Goal: Task Accomplishment & Management: Manage account settings

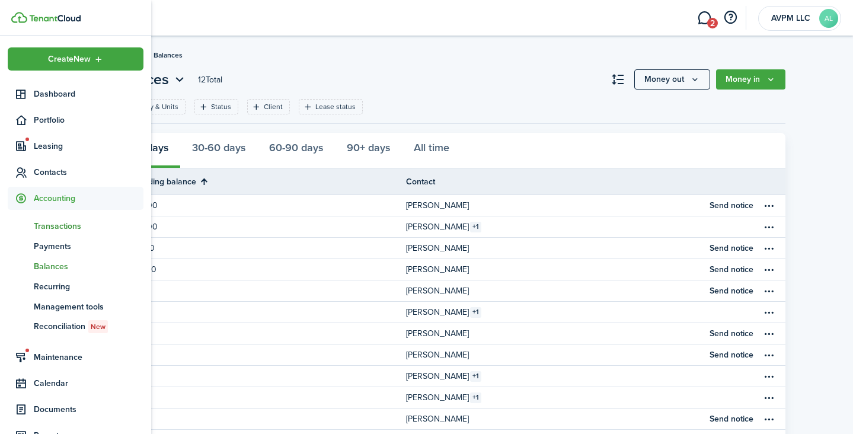
click at [52, 226] on span "Transactions" at bounding box center [89, 226] width 110 height 12
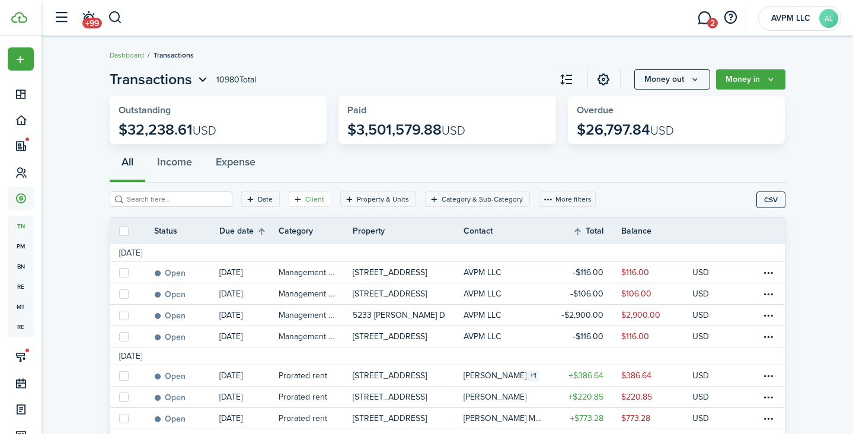
click at [305, 197] on filter-tag-label "Client" at bounding box center [314, 199] width 19 height 11
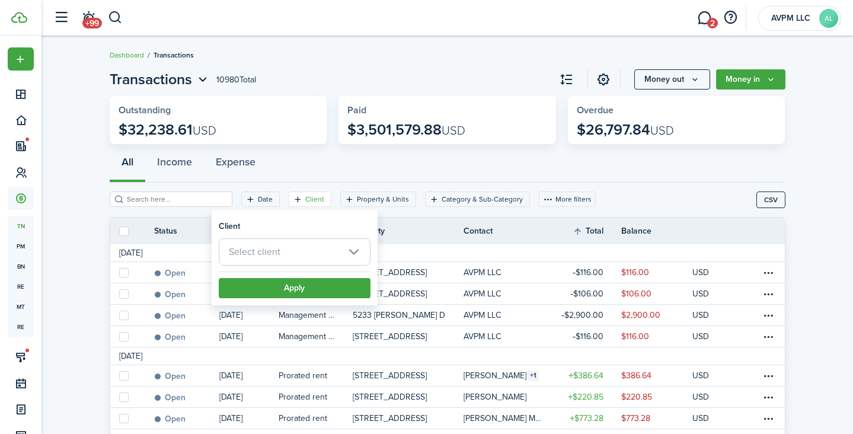
click at [299, 255] on span "Select client" at bounding box center [294, 252] width 151 height 26
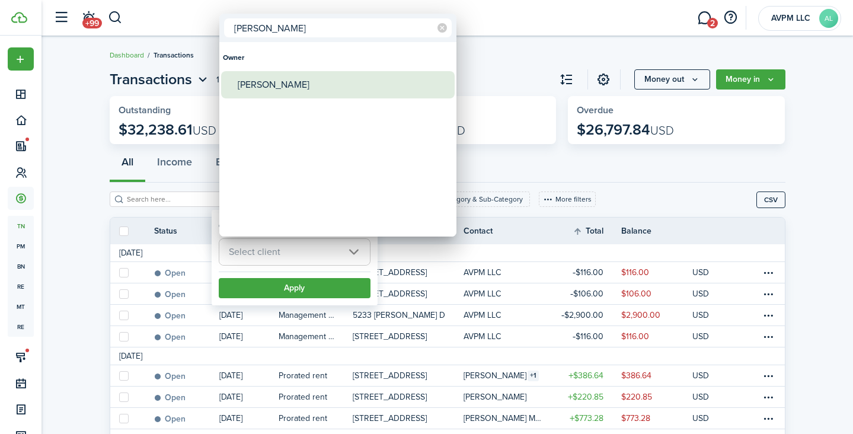
type input "[PERSON_NAME]"
click at [307, 91] on div "[PERSON_NAME]" at bounding box center [343, 84] width 210 height 27
type input "[PERSON_NAME]"
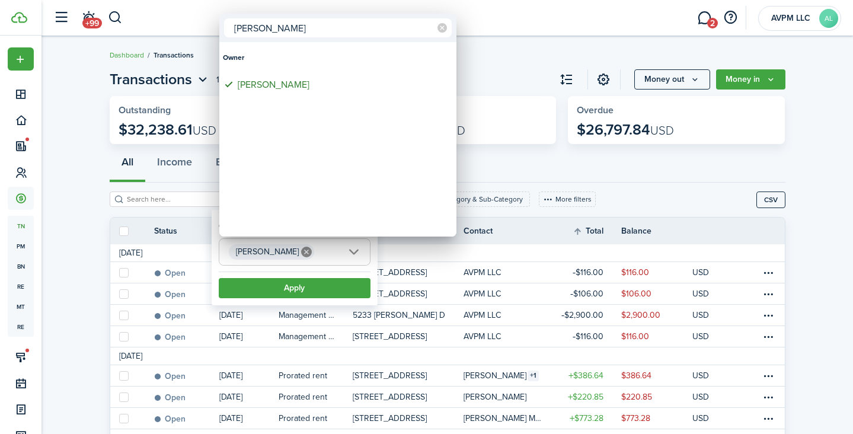
click at [318, 291] on div at bounding box center [426, 217] width 1043 height 624
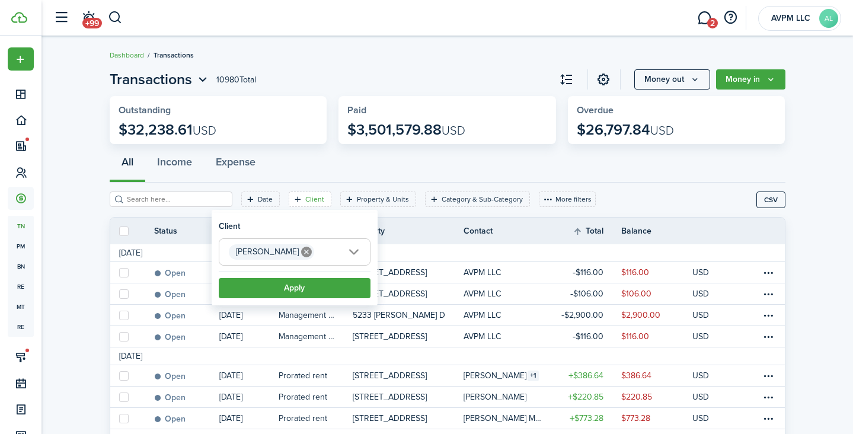
click at [318, 291] on button "Apply" at bounding box center [295, 288] width 152 height 20
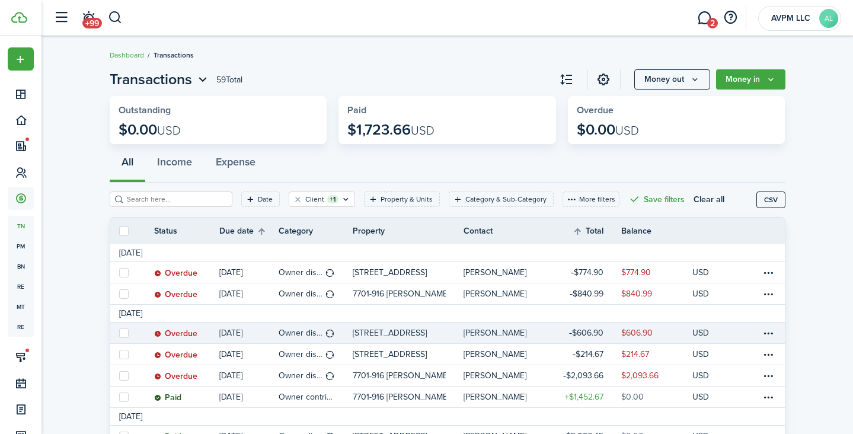
click at [123, 333] on label at bounding box center [123, 333] width 9 height 9
click at [119, 333] on input "checkbox" at bounding box center [119, 333] width 1 height 1
checkbox input "true"
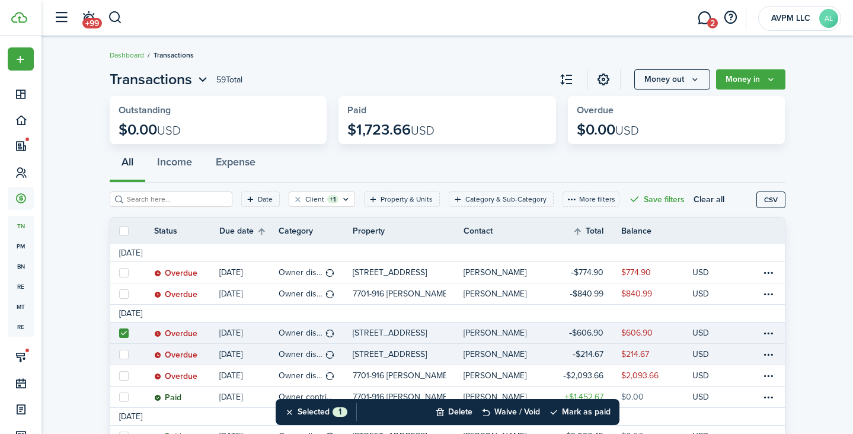
click at [122, 353] on label at bounding box center [123, 354] width 9 height 9
click at [119, 354] on input "checkbox" at bounding box center [119, 354] width 1 height 1
checkbox input "true"
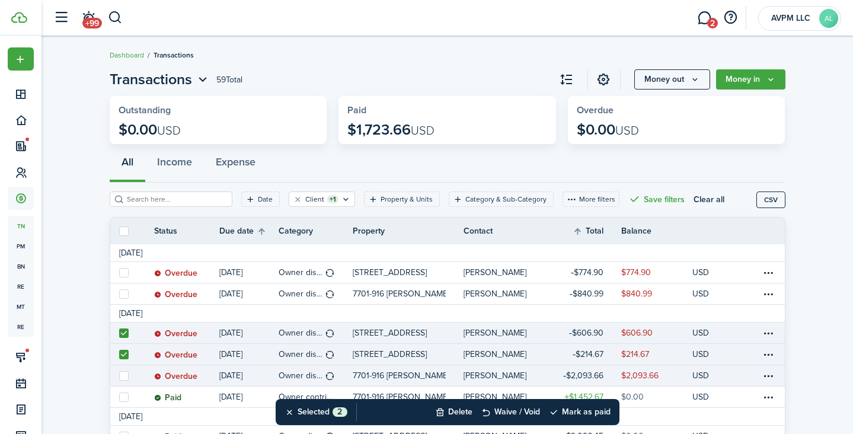
click at [125, 374] on label at bounding box center [123, 375] width 9 height 9
click at [119, 375] on input "checkbox" at bounding box center [119, 375] width 1 height 1
checkbox input "true"
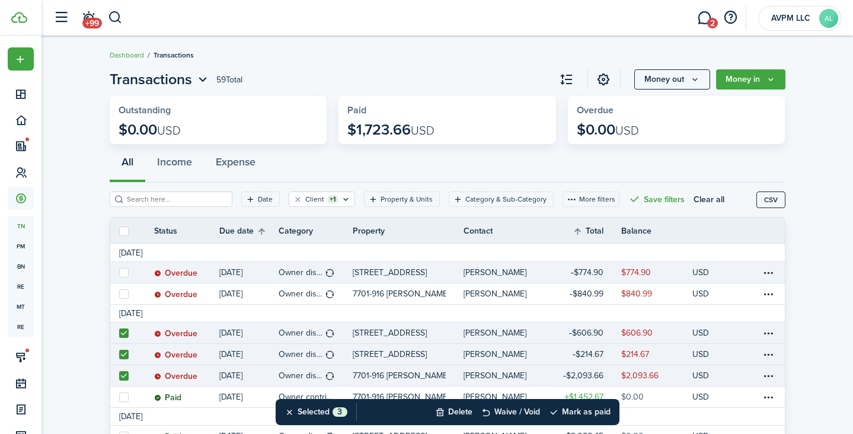
click at [123, 271] on label at bounding box center [123, 272] width 9 height 9
click at [119, 272] on input "checkbox" at bounding box center [119, 272] width 1 height 1
checkbox input "true"
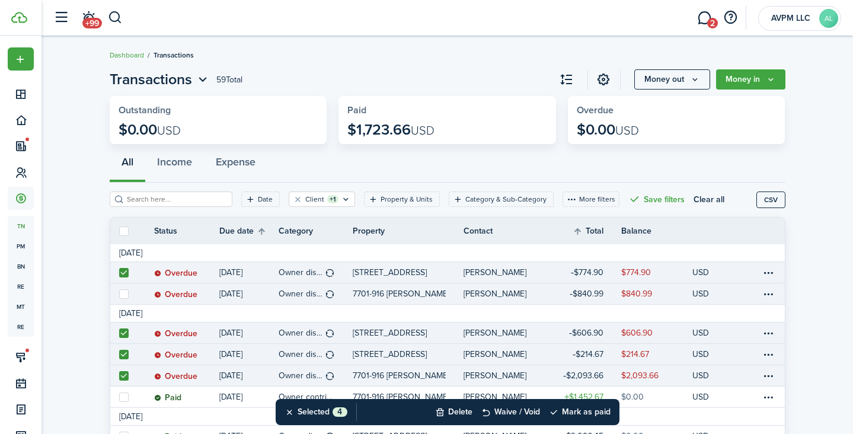
click at [123, 290] on label at bounding box center [123, 293] width 9 height 9
click at [119, 294] on input "checkbox" at bounding box center [119, 294] width 1 height 1
checkbox input "true"
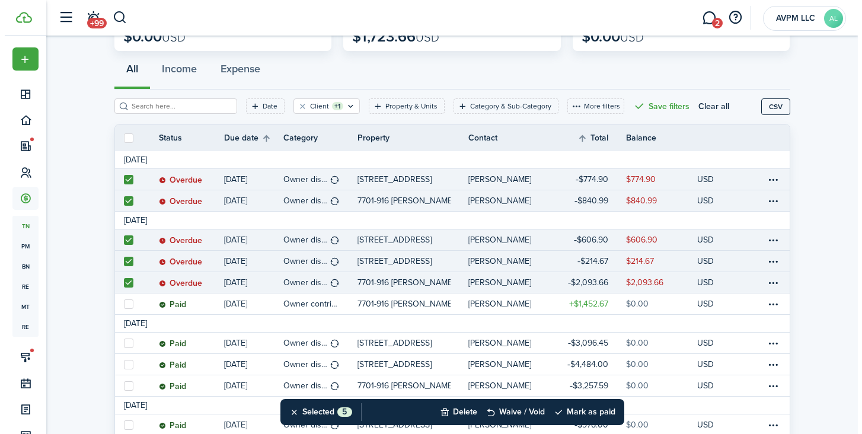
scroll to position [104, 0]
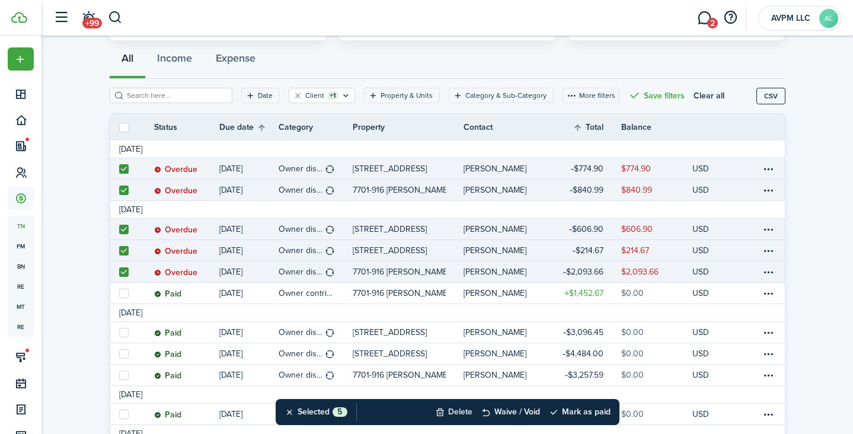
click at [456, 412] on button "Delete" at bounding box center [453, 412] width 37 height 26
click at [576, 409] on button "Confirm" at bounding box center [579, 412] width 47 height 17
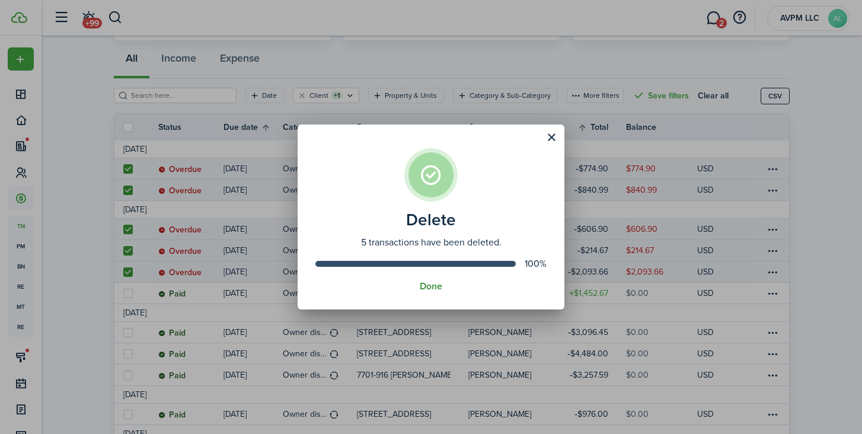
click at [426, 288] on button "Done" at bounding box center [431, 286] width 23 height 11
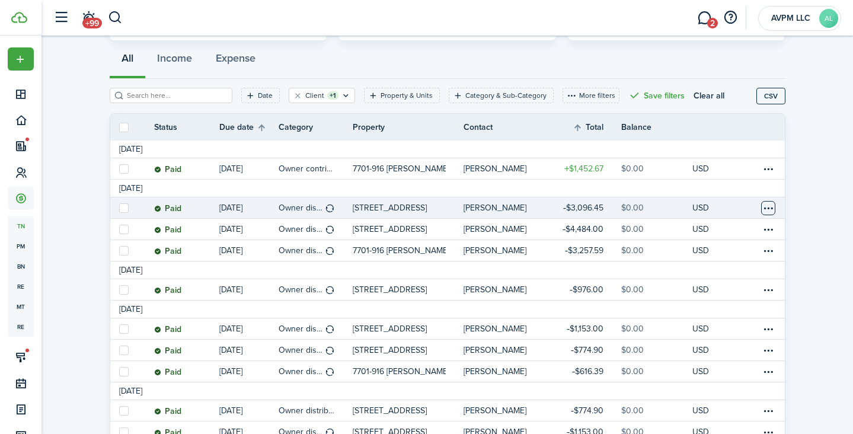
click at [766, 208] on table-menu-btn-icon at bounding box center [768, 208] width 14 height 14
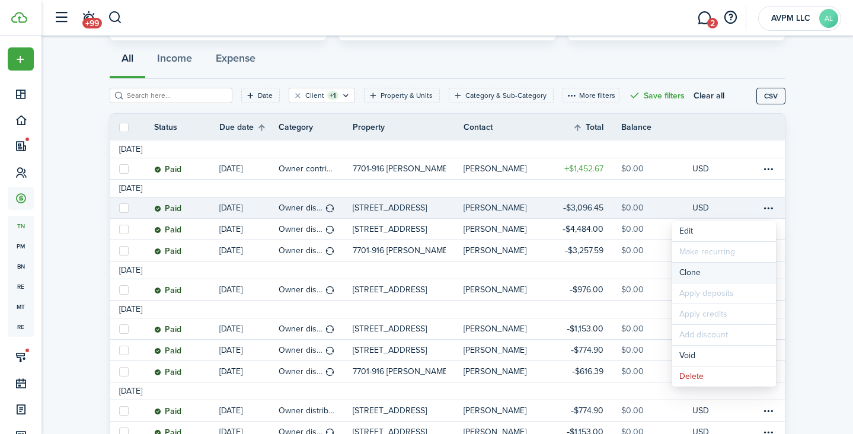
click at [707, 270] on link "Clone" at bounding box center [724, 273] width 104 height 20
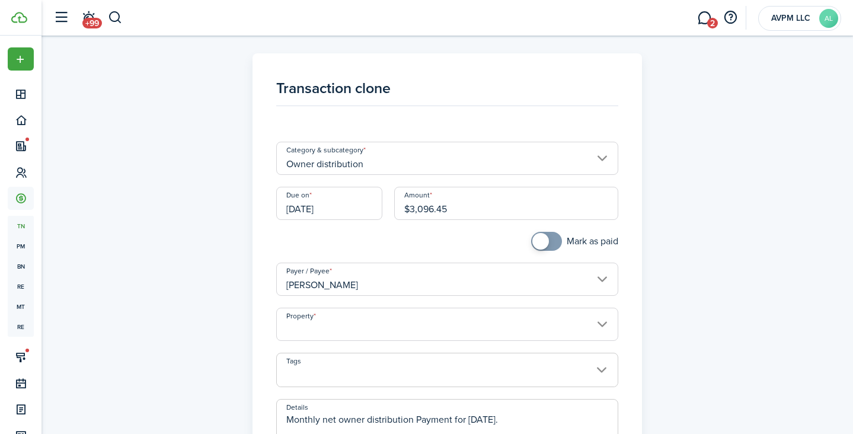
click at [370, 326] on input "Property" at bounding box center [447, 324] width 342 height 33
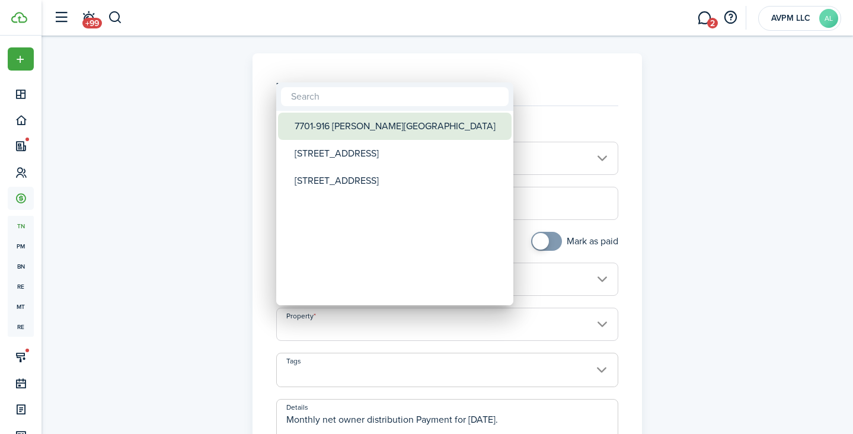
click at [364, 122] on div "7701-916 [PERSON_NAME][GEOGRAPHIC_DATA]" at bounding box center [400, 126] width 210 height 27
type input "7701-916 [PERSON_NAME][GEOGRAPHIC_DATA]"
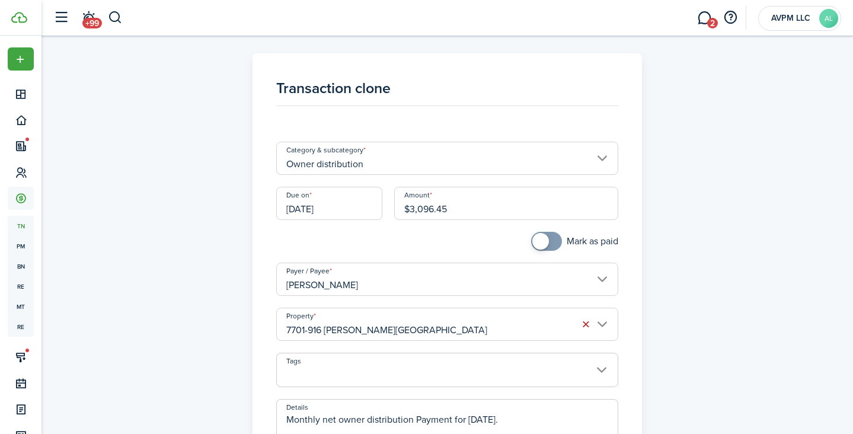
click at [335, 207] on input "[DATE]" at bounding box center [329, 203] width 106 height 33
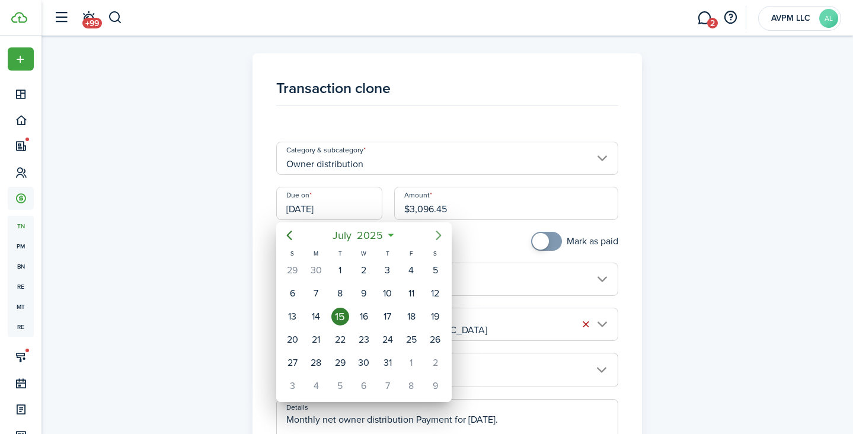
click at [437, 235] on icon "Next page" at bounding box center [439, 235] width 14 height 14
click at [413, 316] on div "15" at bounding box center [412, 317] width 18 height 18
type input "[DATE]"
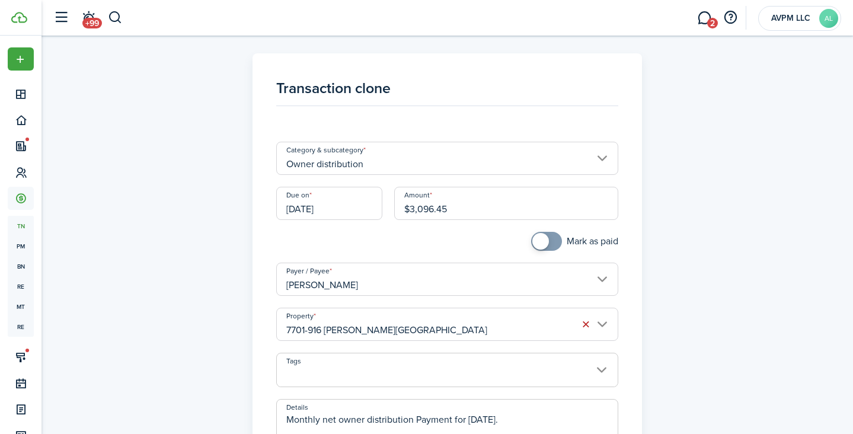
drag, startPoint x: 468, startPoint y: 208, endPoint x: 411, endPoint y: 209, distance: 56.9
click at [411, 209] on input "$3,096.45" at bounding box center [506, 203] width 224 height 33
drag, startPoint x: 456, startPoint y: 209, endPoint x: 409, endPoint y: 211, distance: 46.9
click at [409, 211] on input "$1,895.66" at bounding box center [506, 203] width 224 height 33
type input "$1,895.66"
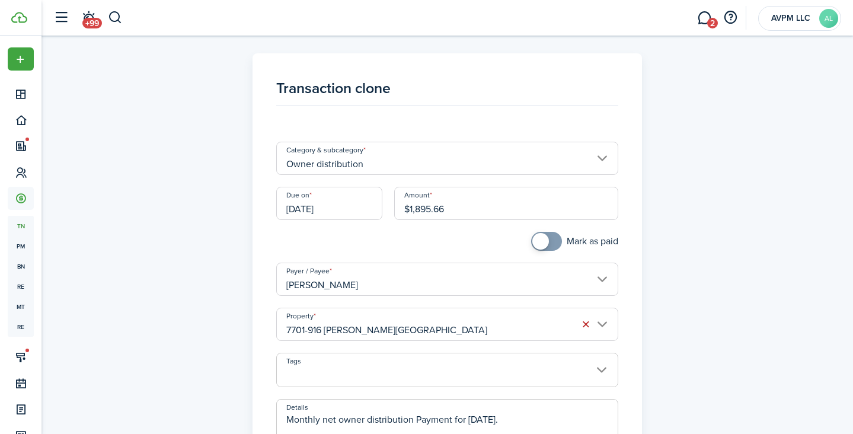
checkbox input "true"
click at [552, 240] on span at bounding box center [547, 241] width 12 height 19
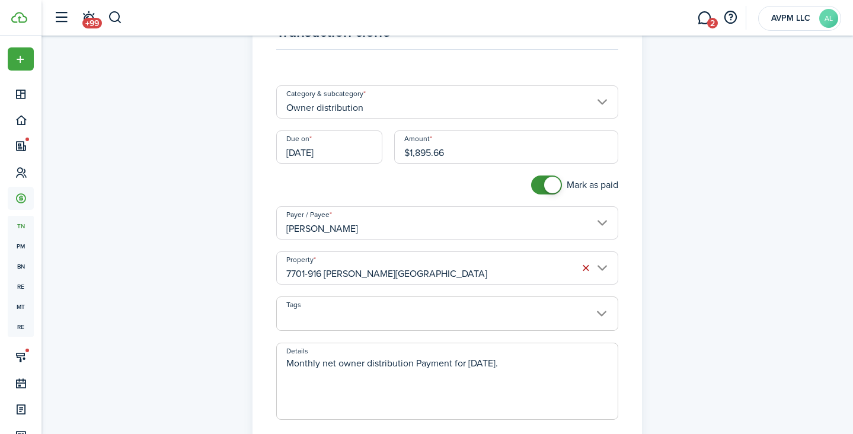
scroll to position [70, 0]
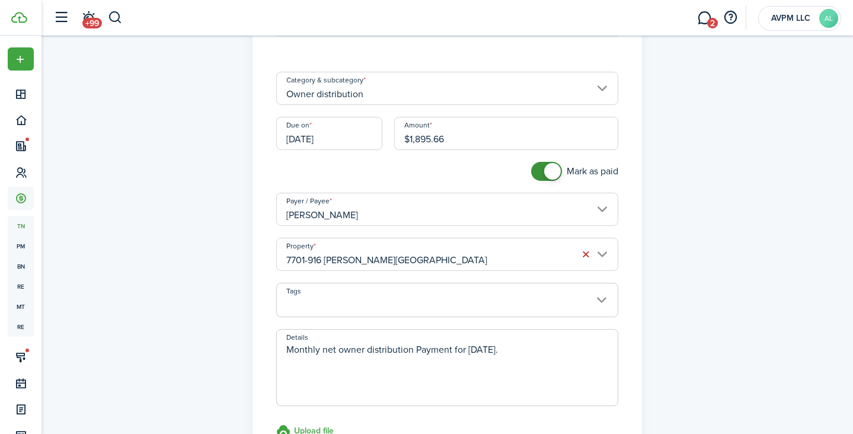
click at [475, 350] on textarea "Monthly net owner distribution Payment for [DATE]." at bounding box center [447, 371] width 341 height 57
click at [474, 350] on textarea "Monthly net owner distribution Payment for [DATE]." at bounding box center [447, 371] width 341 height 57
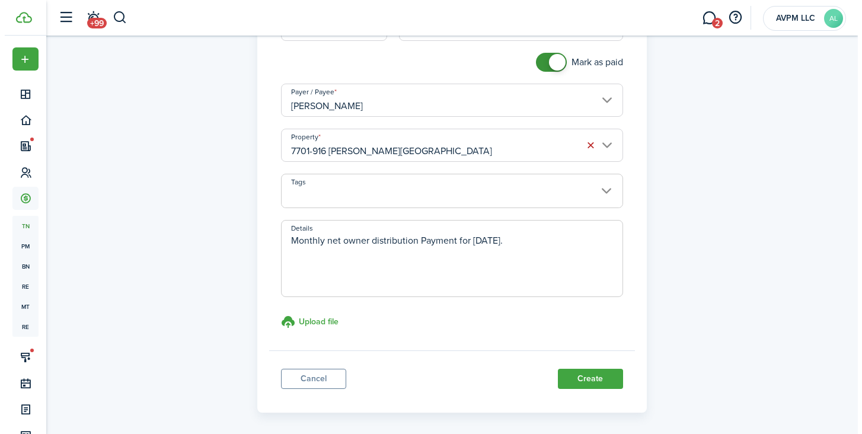
scroll to position [200, 0]
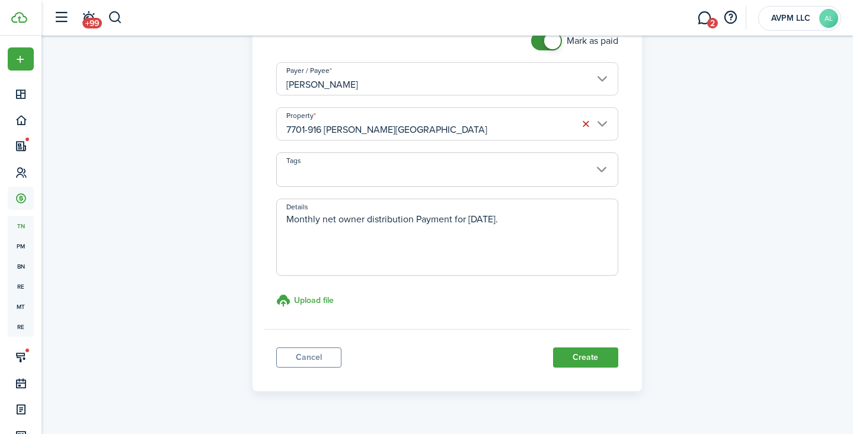
type textarea "Monthly net owner distribution Payment for [DATE]."
click at [591, 357] on button "Create" at bounding box center [585, 358] width 65 height 20
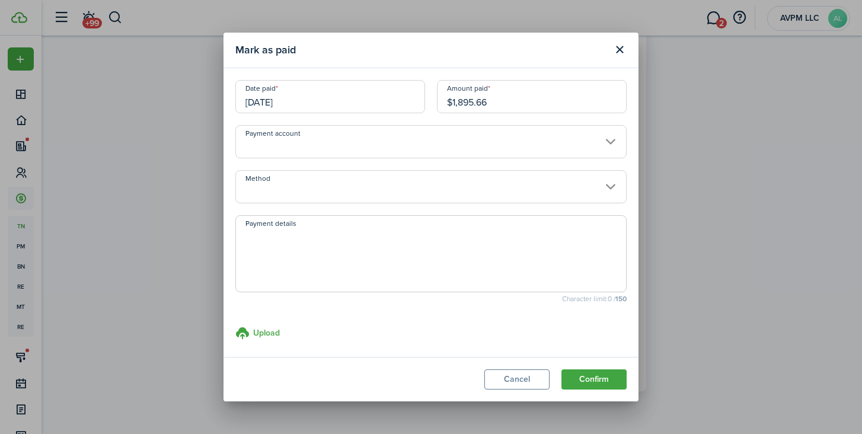
click at [391, 106] on input "[DATE]" at bounding box center [330, 96] width 190 height 33
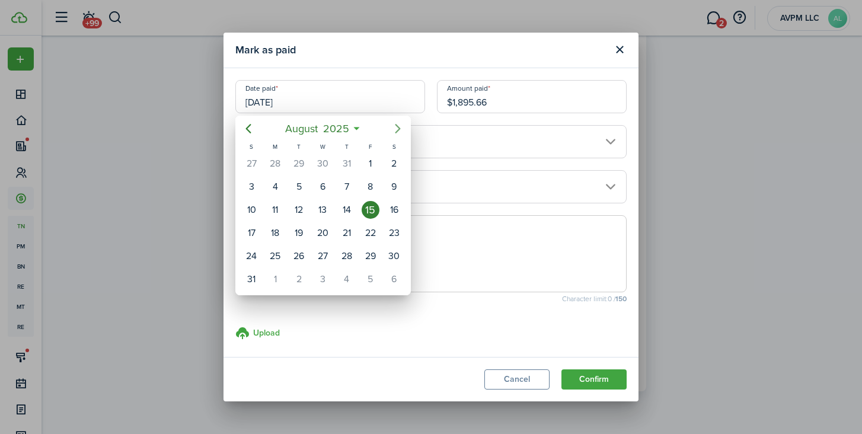
click at [400, 127] on icon "Next page" at bounding box center [398, 129] width 14 height 14
click at [326, 231] on div "24" at bounding box center [323, 233] width 18 height 18
type input "[DATE]"
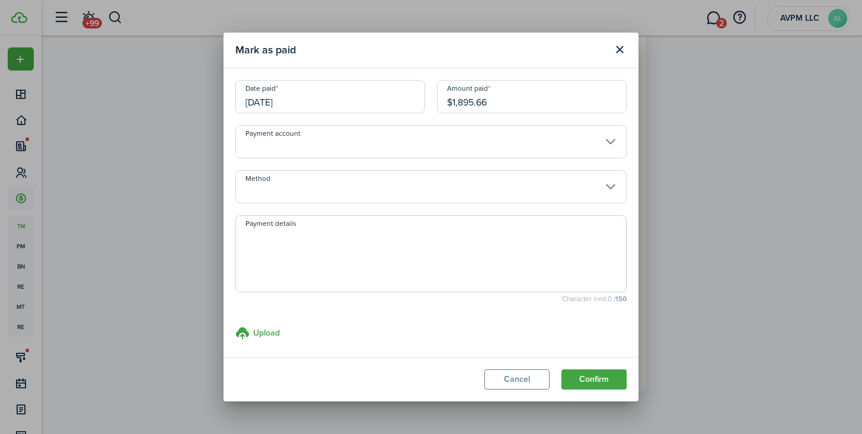
click at [447, 142] on input "Payment account" at bounding box center [430, 141] width 391 height 33
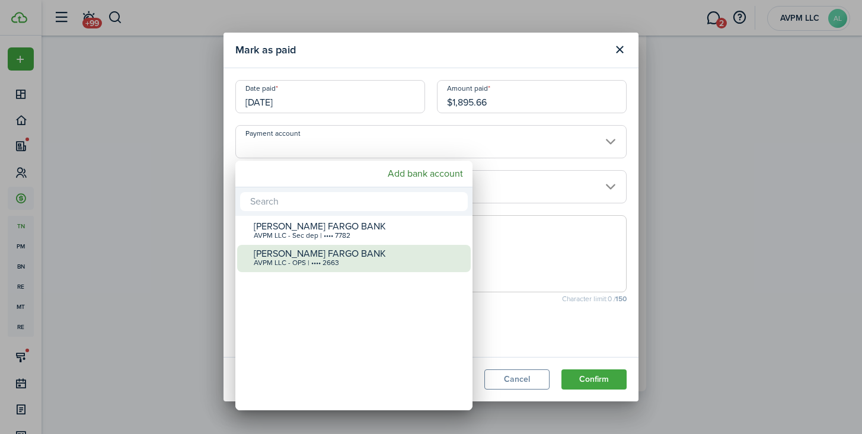
click at [350, 253] on div "[PERSON_NAME] FARGO BANK" at bounding box center [359, 253] width 210 height 11
type input "•••• •••• •••• 2663"
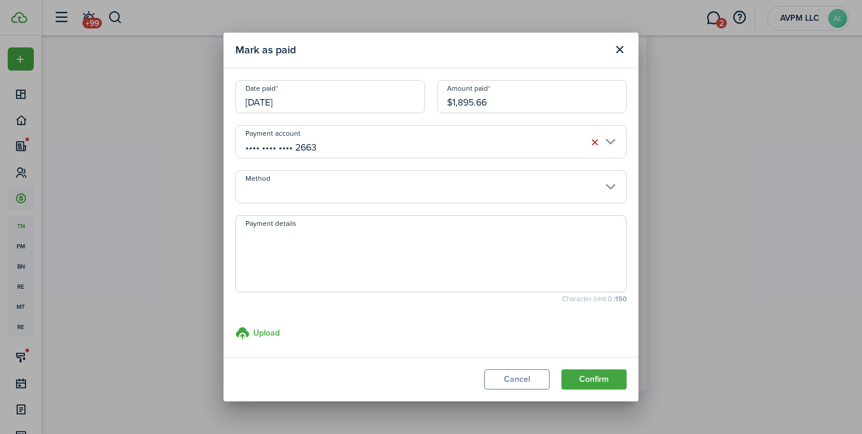
click at [403, 190] on input "Method" at bounding box center [430, 186] width 391 height 33
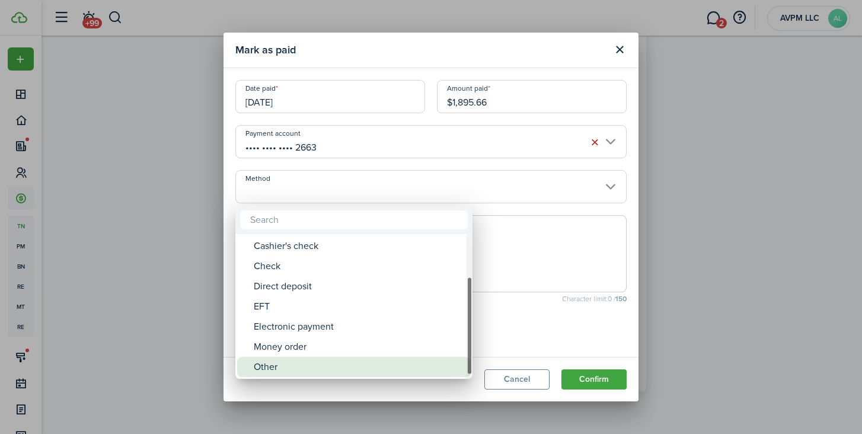
click at [406, 362] on div "Other" at bounding box center [359, 367] width 210 height 20
type input "Other"
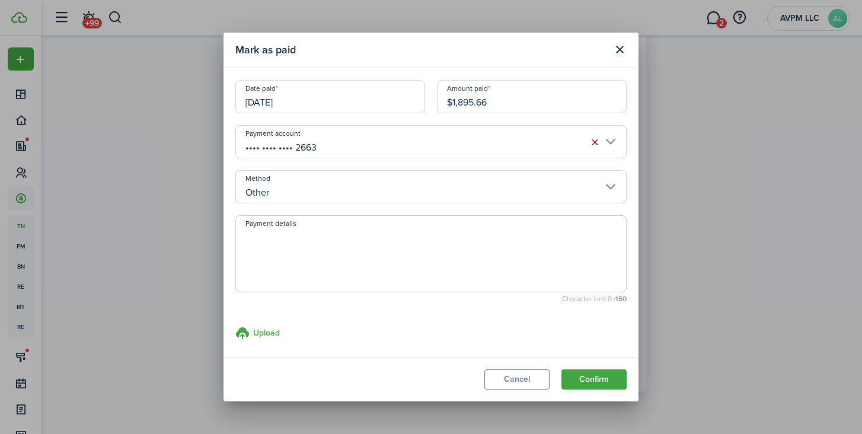
click at [355, 260] on textarea "Payment details" at bounding box center [431, 257] width 390 height 57
type textarea "revolut"
click at [601, 380] on button "Confirm" at bounding box center [594, 379] width 65 height 20
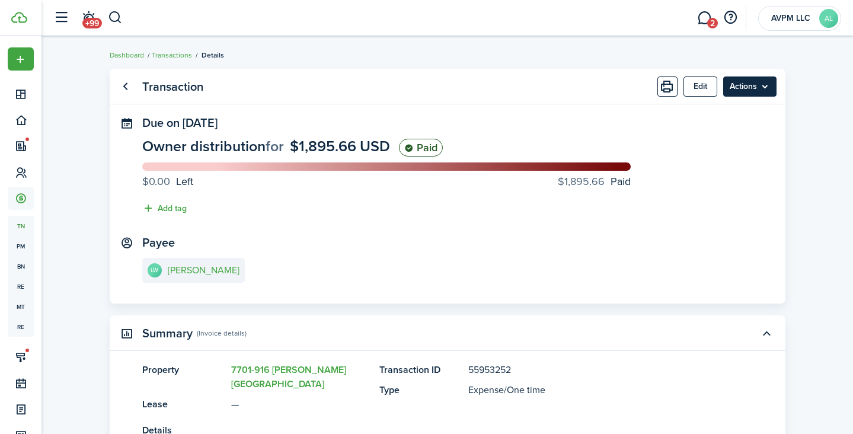
click at [747, 88] on menu-btn "Actions" at bounding box center [749, 86] width 53 height 20
click at [751, 86] on menu-btn "Actions" at bounding box center [749, 86] width 53 height 20
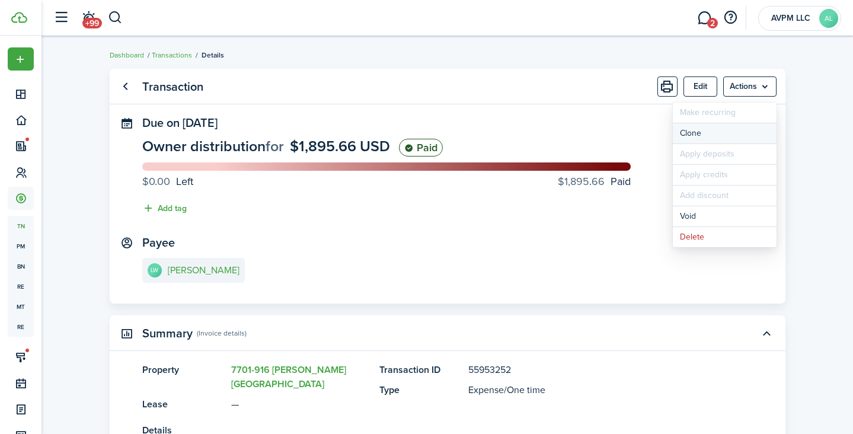
click at [728, 134] on link "Clone" at bounding box center [725, 133] width 104 height 20
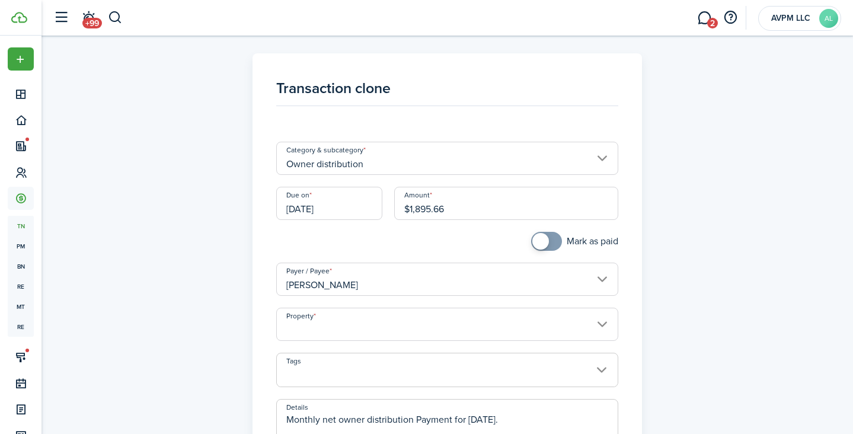
click at [420, 208] on input "$1,895.66" at bounding box center [506, 203] width 224 height 33
drag, startPoint x: 447, startPoint y: 208, endPoint x: 399, endPoint y: 208, distance: 48.0
click at [399, 208] on input "$1,895.66" at bounding box center [506, 203] width 224 height 33
type input "$19.67"
checkbox input "true"
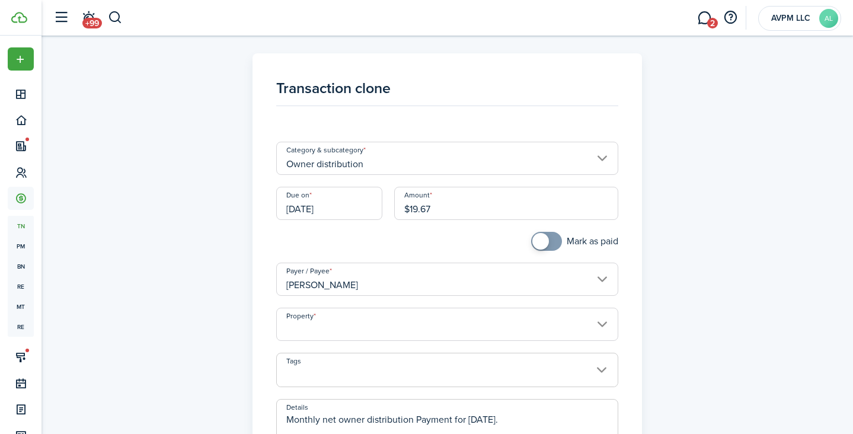
click at [552, 241] on span at bounding box center [547, 241] width 12 height 19
click at [467, 329] on input "Property" at bounding box center [447, 324] width 342 height 33
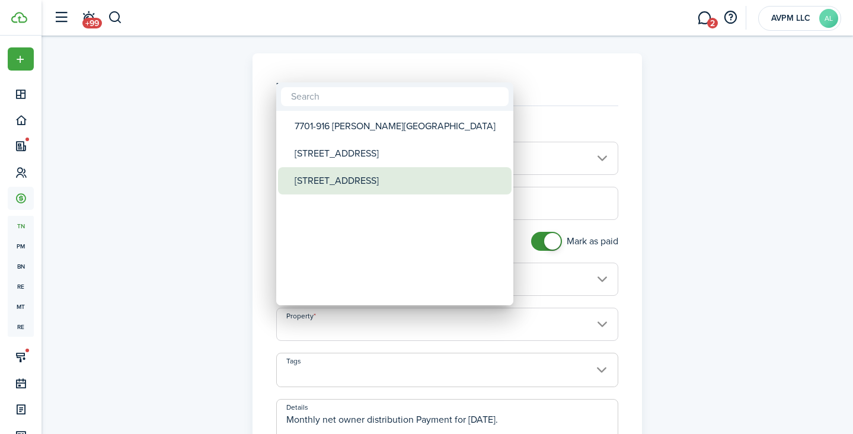
click at [373, 175] on div "[STREET_ADDRESS]" at bounding box center [400, 180] width 210 height 27
type input "[STREET_ADDRESS]"
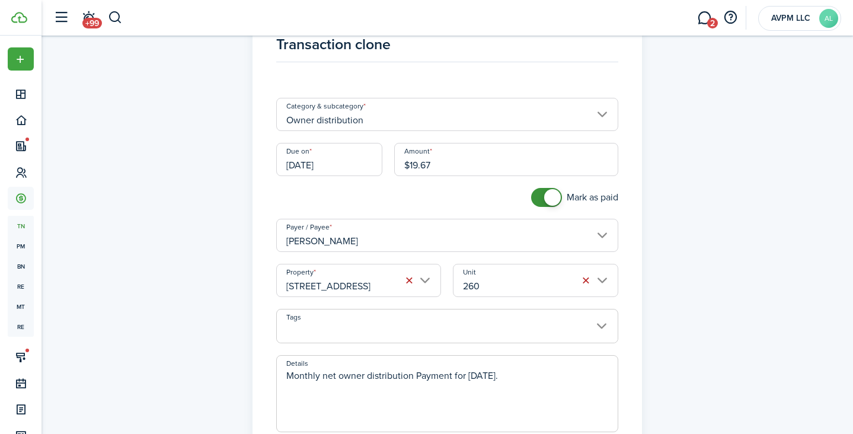
scroll to position [180, 0]
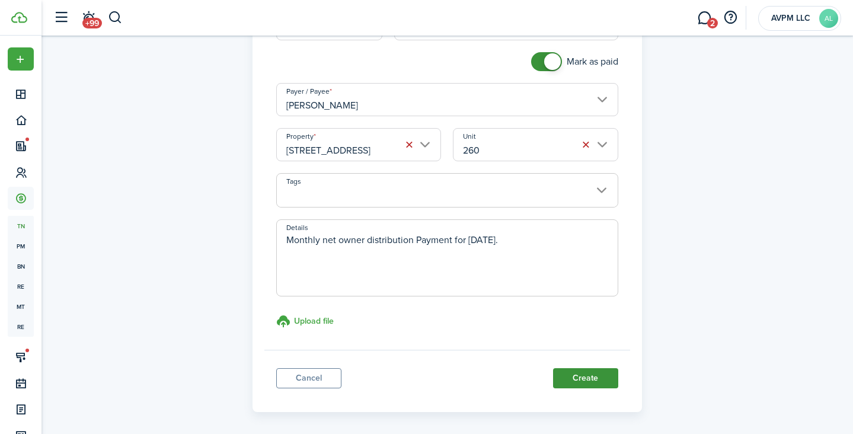
click at [576, 375] on button "Create" at bounding box center [585, 378] width 65 height 20
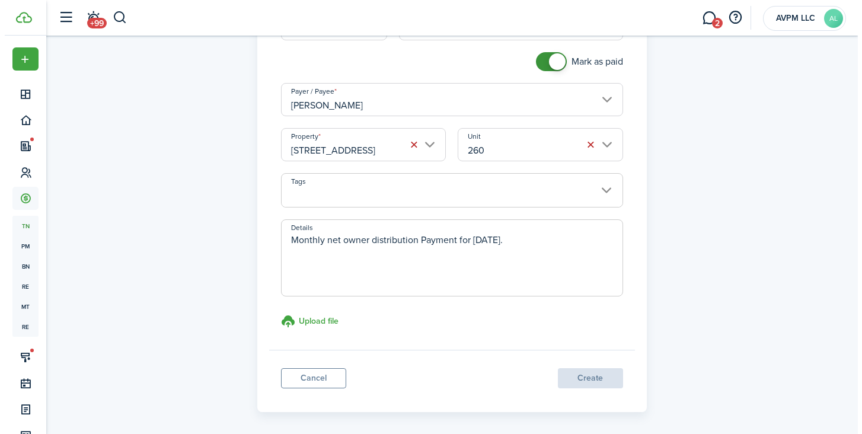
scroll to position [0, 0]
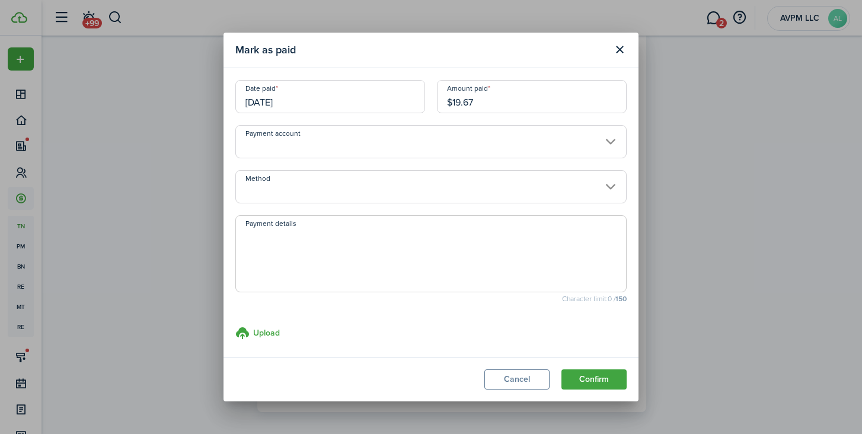
click at [353, 105] on input "[DATE]" at bounding box center [330, 96] width 190 height 33
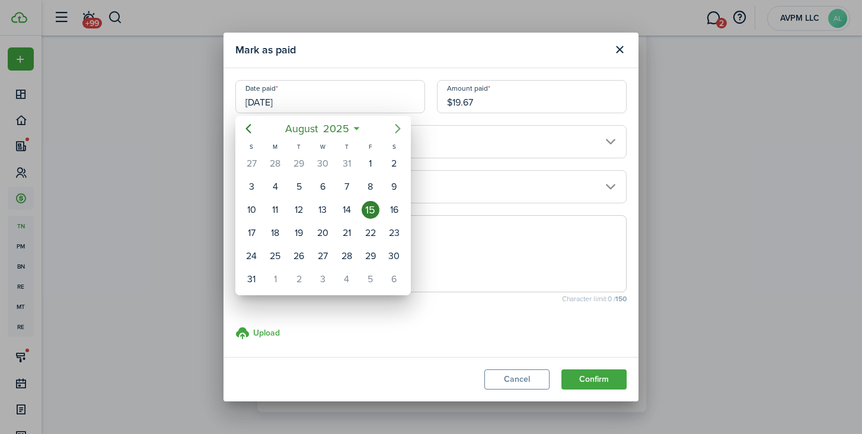
click at [397, 128] on icon "Next page" at bounding box center [398, 129] width 14 height 14
click at [324, 229] on div "24" at bounding box center [323, 233] width 18 height 18
type input "[DATE]"
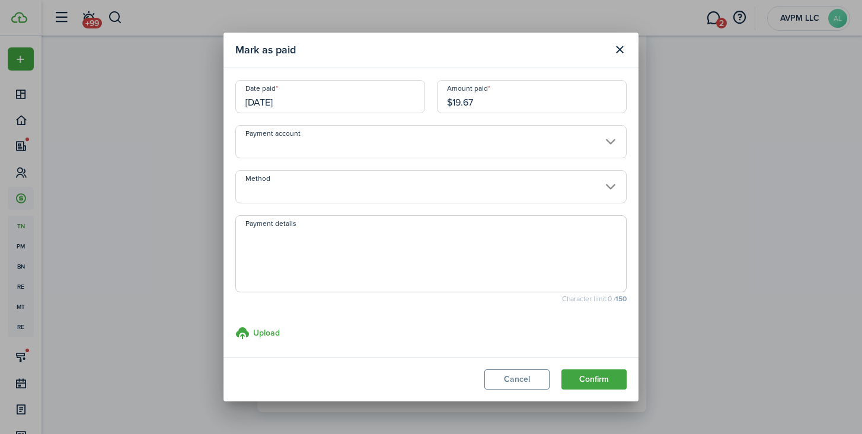
click at [375, 142] on input "Payment account" at bounding box center [430, 141] width 391 height 33
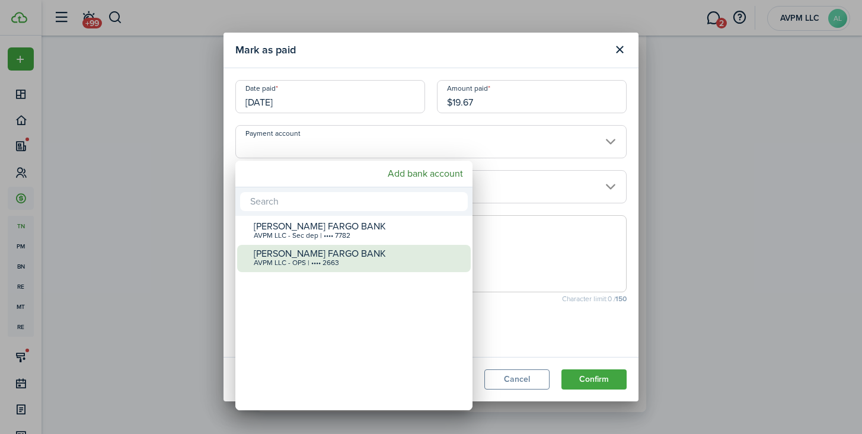
click at [357, 257] on div "[PERSON_NAME] FARGO BANK" at bounding box center [359, 253] width 210 height 11
type input "•••• •••• •••• 2663"
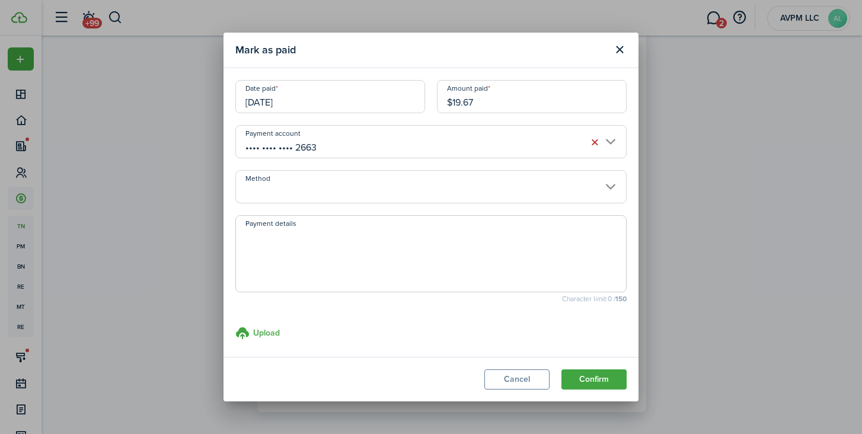
click at [355, 195] on input "Method" at bounding box center [430, 186] width 391 height 33
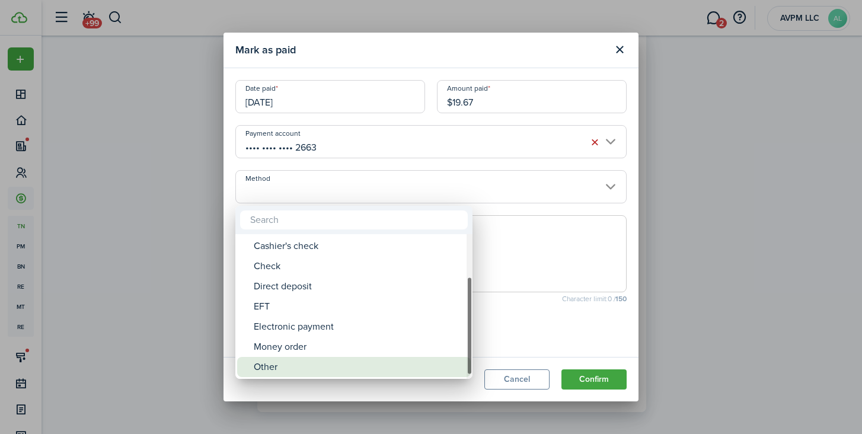
click at [338, 364] on div "Other" at bounding box center [359, 367] width 210 height 20
type input "Other"
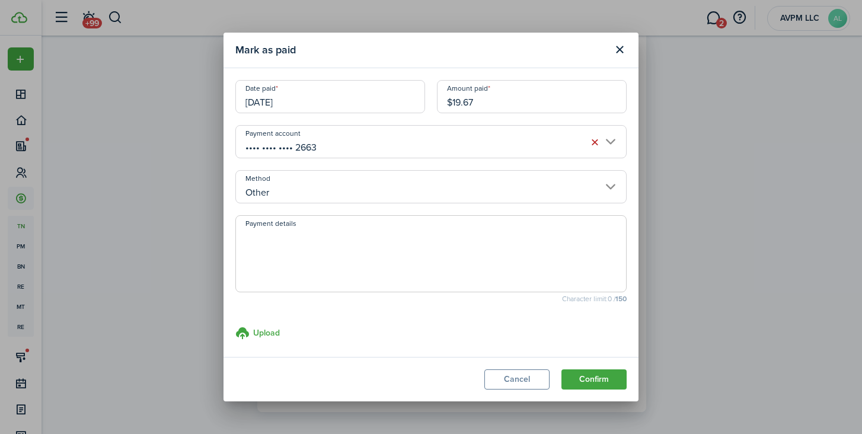
click at [358, 254] on textarea "Payment details" at bounding box center [431, 257] width 390 height 57
type textarea "revolut"
click at [608, 380] on button "Confirm" at bounding box center [594, 379] width 65 height 20
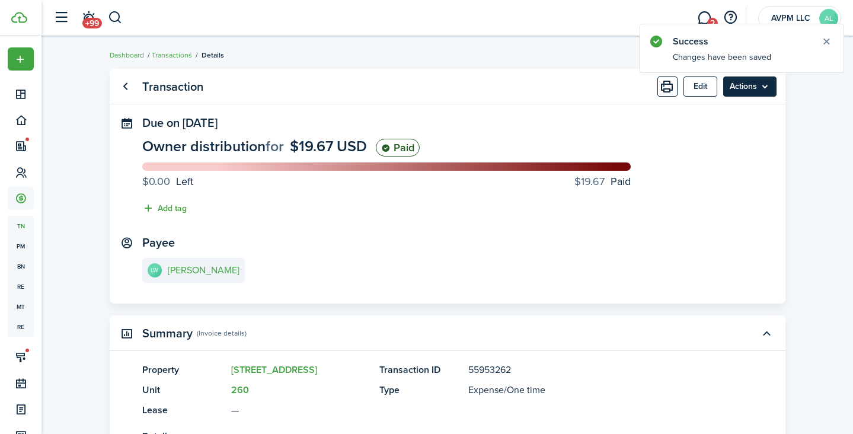
click at [771, 84] on menu-btn "Actions" at bounding box center [749, 86] width 53 height 20
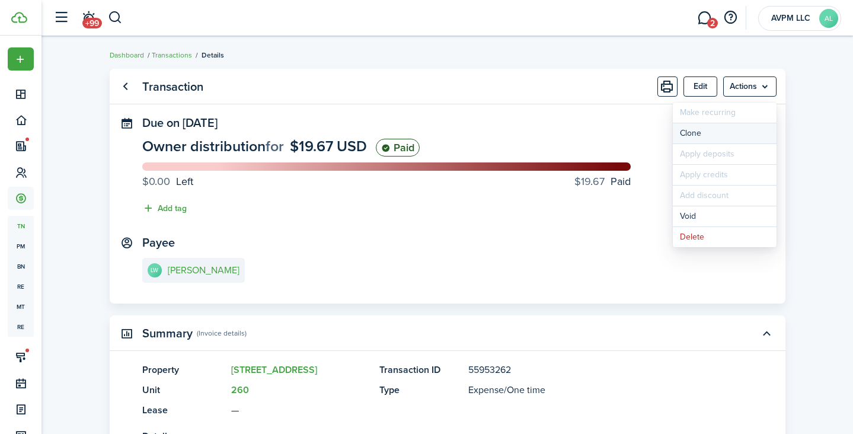
click at [707, 136] on link "Clone" at bounding box center [725, 133] width 104 height 20
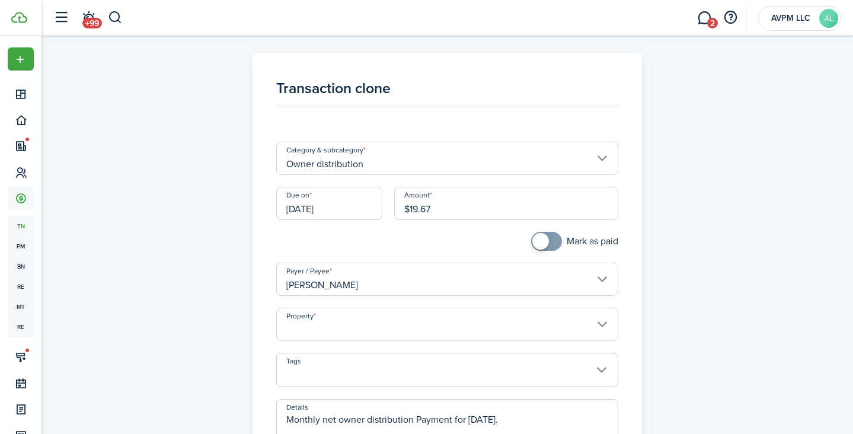
drag, startPoint x: 440, startPoint y: 206, endPoint x: 410, endPoint y: 211, distance: 30.0
click at [410, 211] on input "$19.67" at bounding box center [506, 203] width 224 height 33
type input "$413.90"
checkbox input "true"
click at [549, 241] on span at bounding box center [547, 241] width 12 height 19
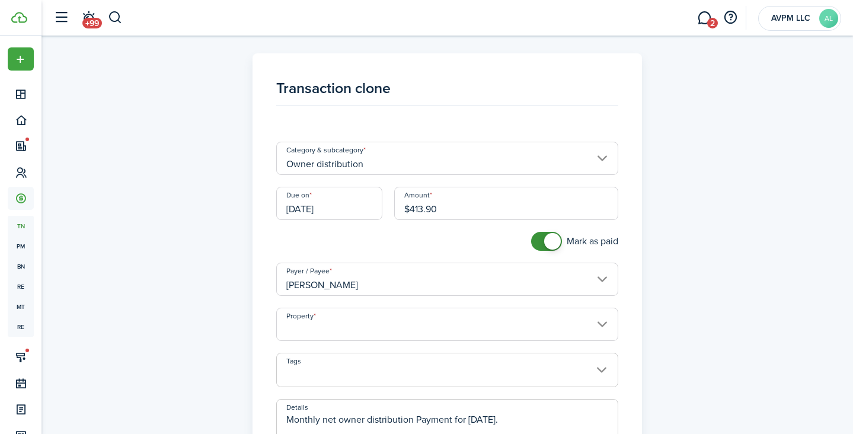
click at [416, 327] on input "Property" at bounding box center [447, 324] width 342 height 33
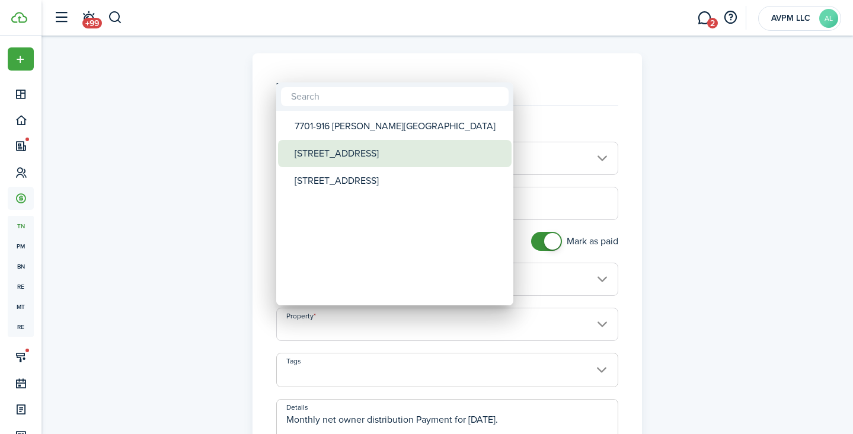
click at [359, 149] on div "[STREET_ADDRESS]" at bounding box center [400, 153] width 210 height 27
type input "[STREET_ADDRESS]"
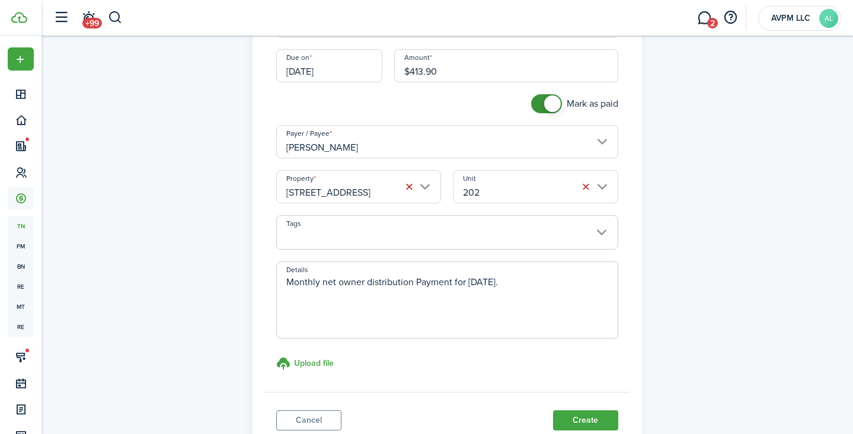
scroll to position [138, 0]
click at [592, 415] on button "Create" at bounding box center [585, 420] width 65 height 20
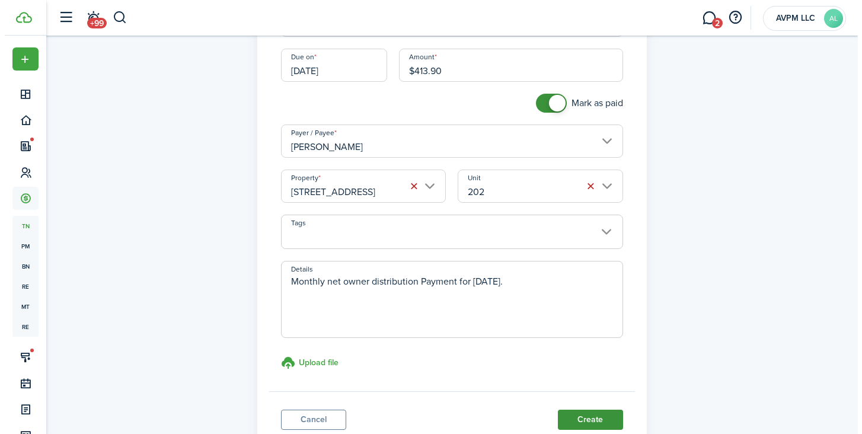
scroll to position [0, 0]
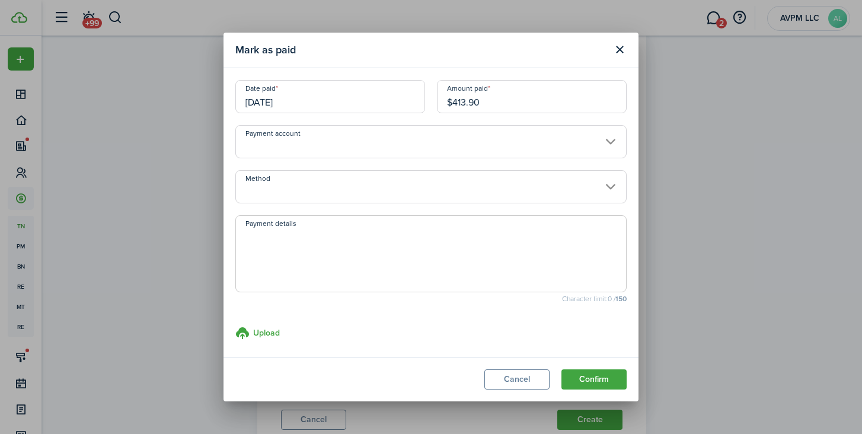
click at [361, 101] on input "[DATE]" at bounding box center [330, 96] width 190 height 33
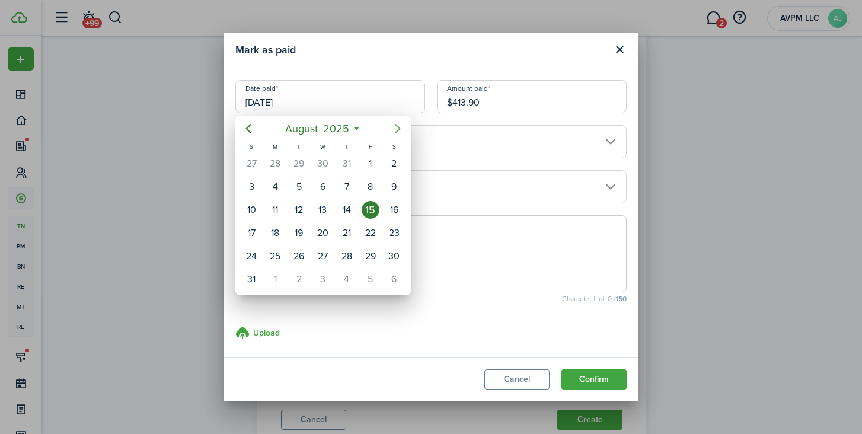
click at [401, 130] on icon "Next page" at bounding box center [398, 129] width 14 height 14
click at [327, 229] on div "24" at bounding box center [323, 233] width 18 height 18
type input "[DATE]"
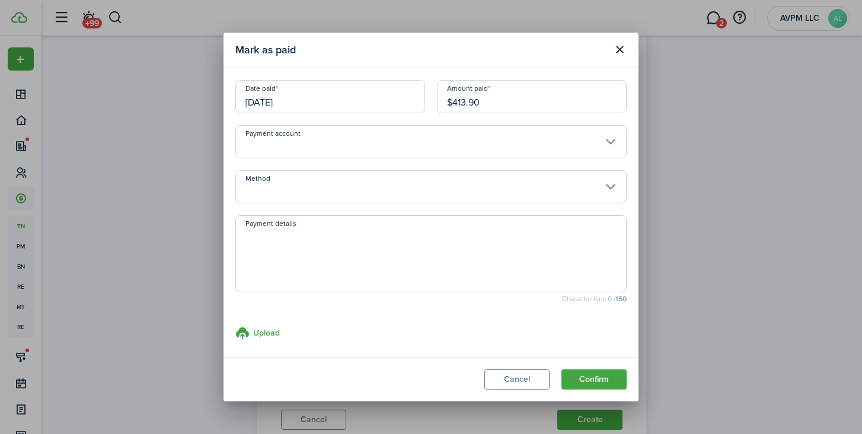
click at [396, 144] on input "Payment account" at bounding box center [430, 141] width 391 height 33
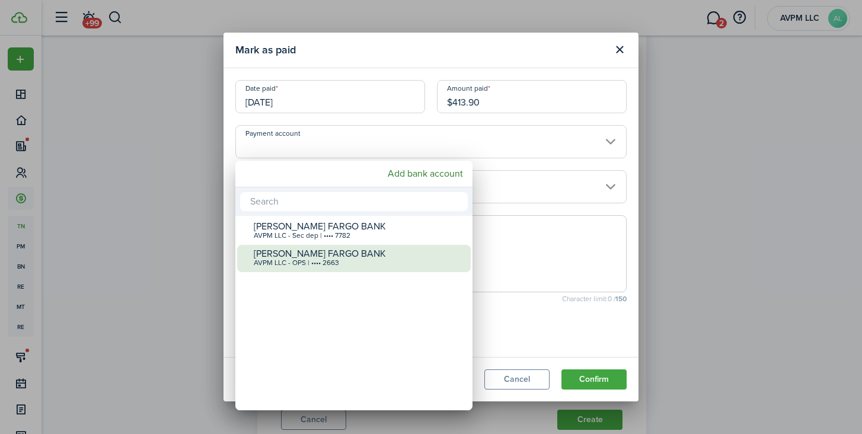
click at [350, 252] on div "[PERSON_NAME] FARGO BANK" at bounding box center [359, 253] width 210 height 11
type input "•••• •••• •••• 2663"
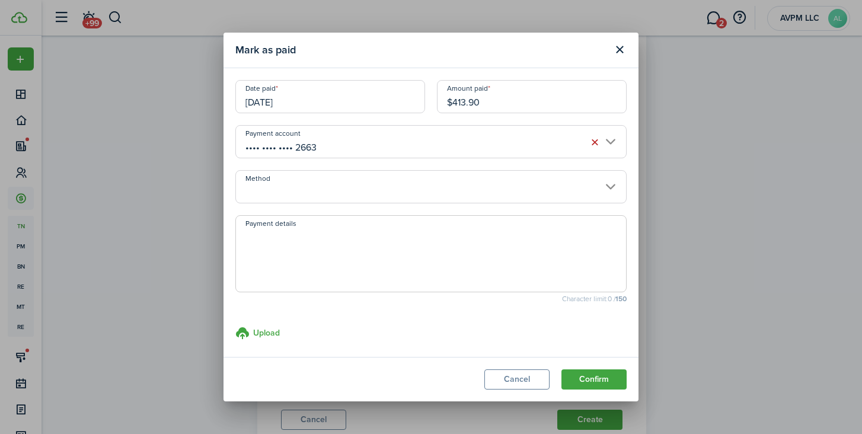
click at [349, 182] on input "Method" at bounding box center [430, 186] width 391 height 33
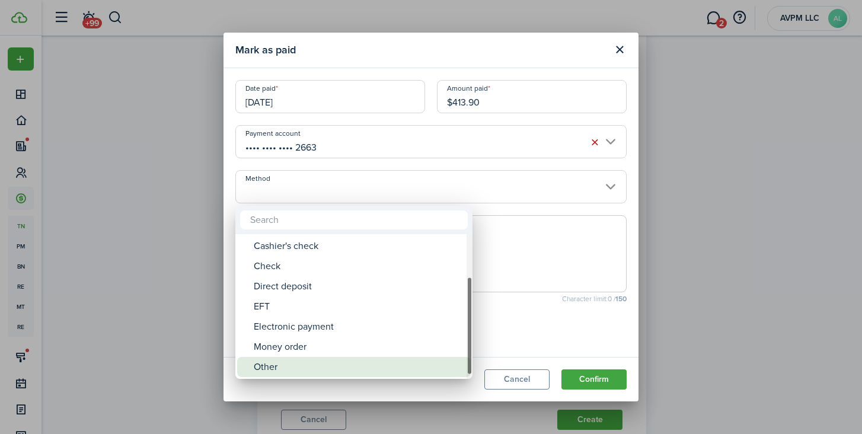
click at [356, 371] on div "Other" at bounding box center [359, 367] width 210 height 20
type input "Other"
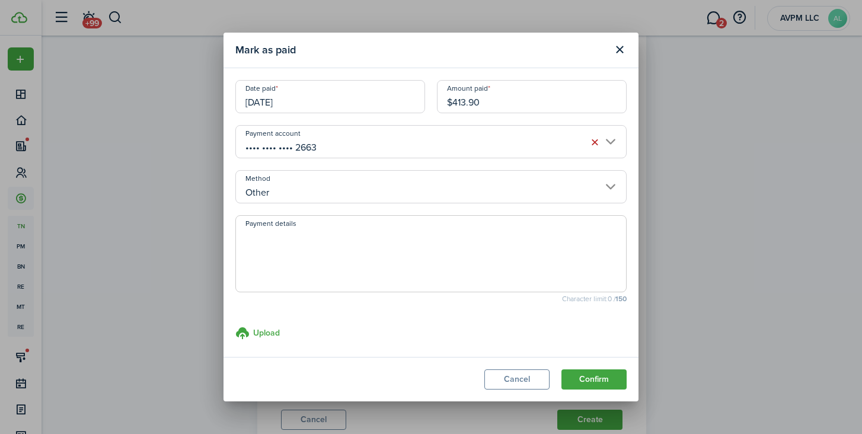
click at [377, 252] on textarea "Payment details" at bounding box center [431, 257] width 390 height 57
type textarea "revolut"
click at [605, 374] on button "Confirm" at bounding box center [594, 379] width 65 height 20
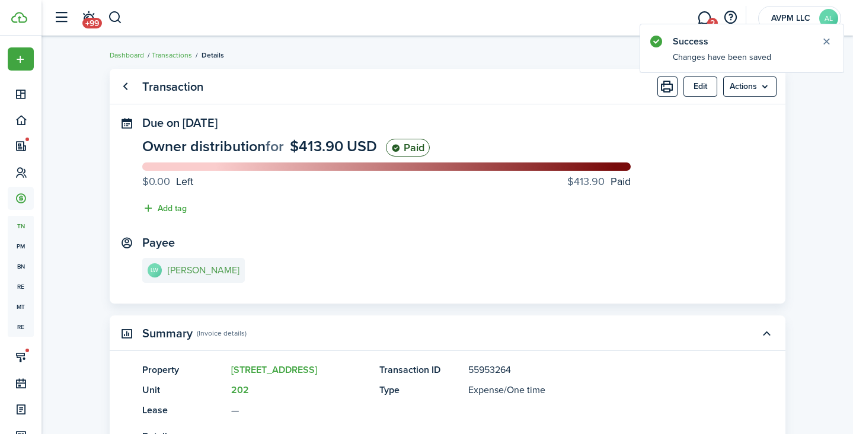
click at [192, 272] on e-details-info-title "[PERSON_NAME]" at bounding box center [204, 270] width 72 height 11
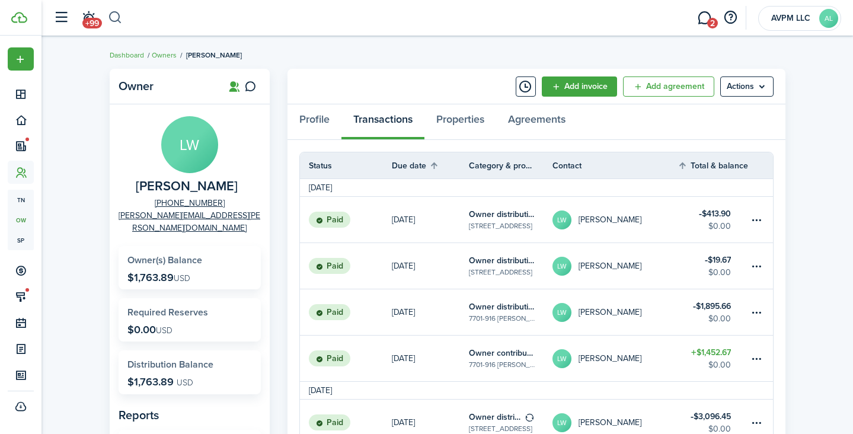
click at [118, 15] on button "button" at bounding box center [115, 18] width 15 height 20
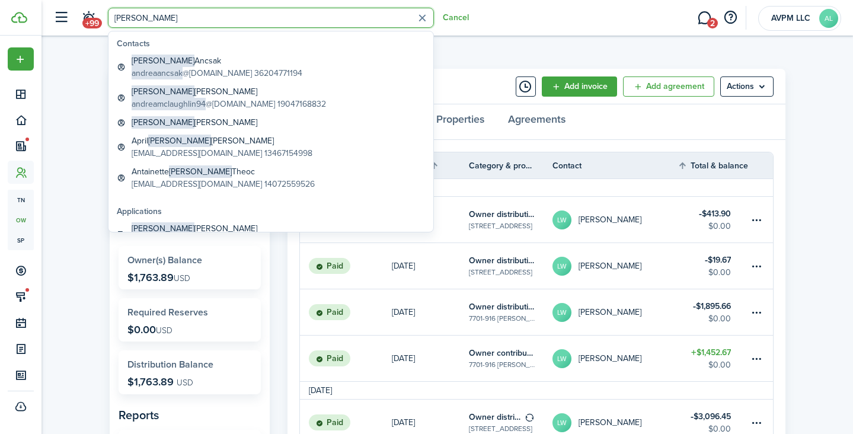
type input "[PERSON_NAME]"
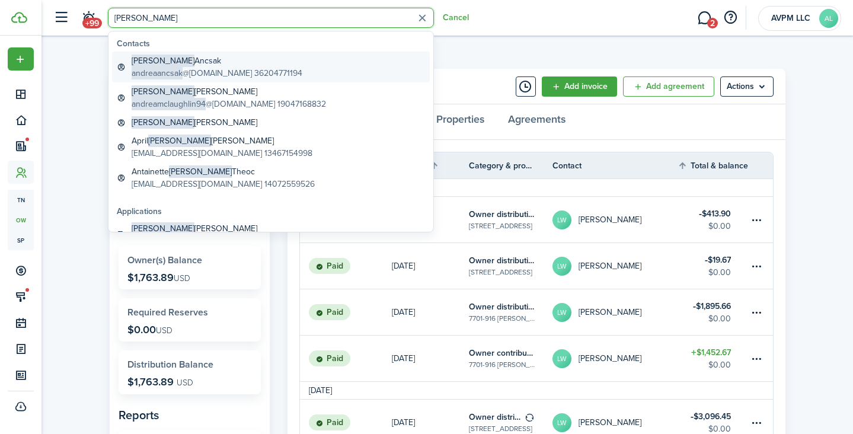
click at [193, 65] on global-search-item-title "[PERSON_NAME]" at bounding box center [217, 61] width 171 height 12
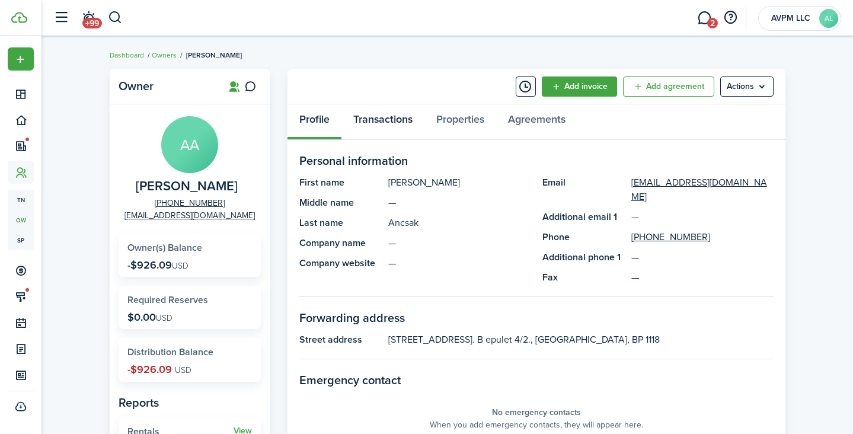
click at [380, 119] on link "Transactions" at bounding box center [383, 122] width 83 height 36
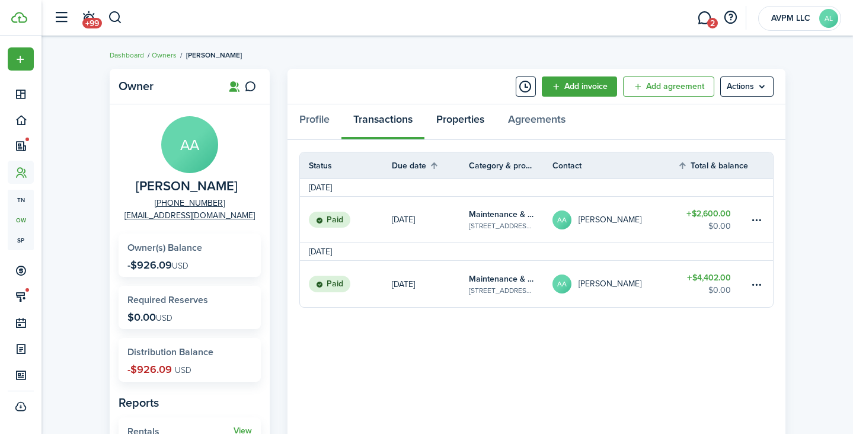
click at [464, 117] on link "Properties" at bounding box center [461, 122] width 72 height 36
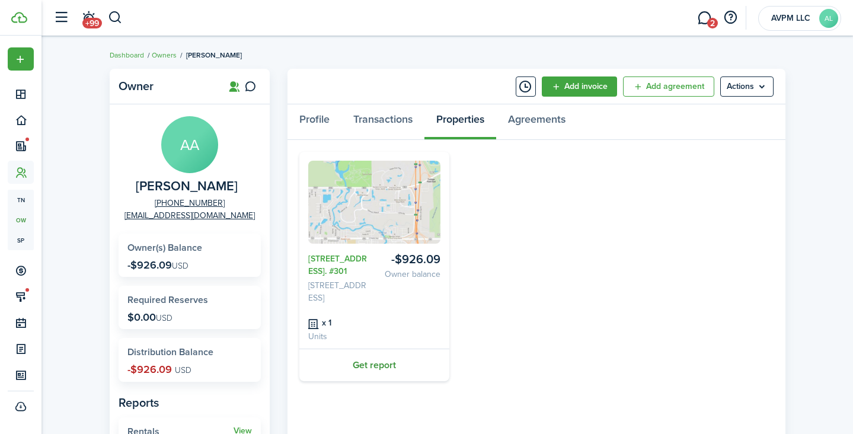
click at [365, 375] on link "Get report" at bounding box center [374, 365] width 150 height 33
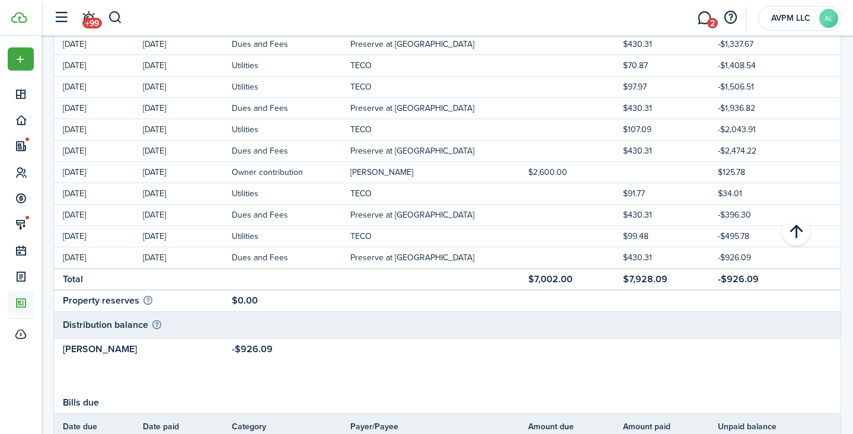
scroll to position [651, 0]
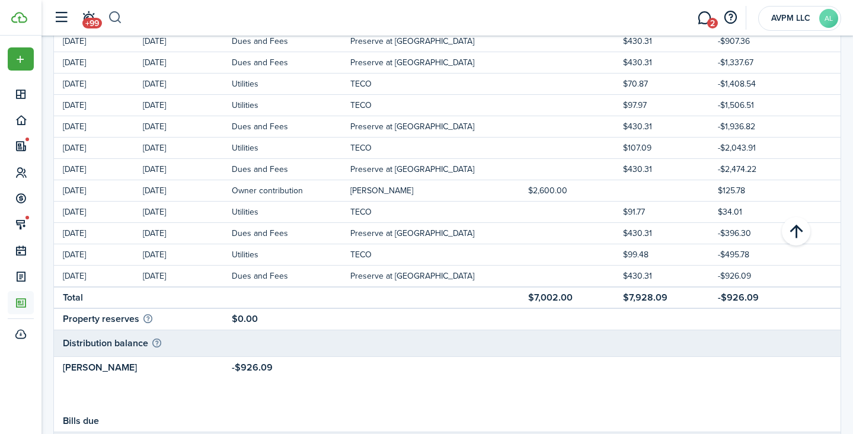
click at [116, 15] on button "button" at bounding box center [115, 18] width 15 height 20
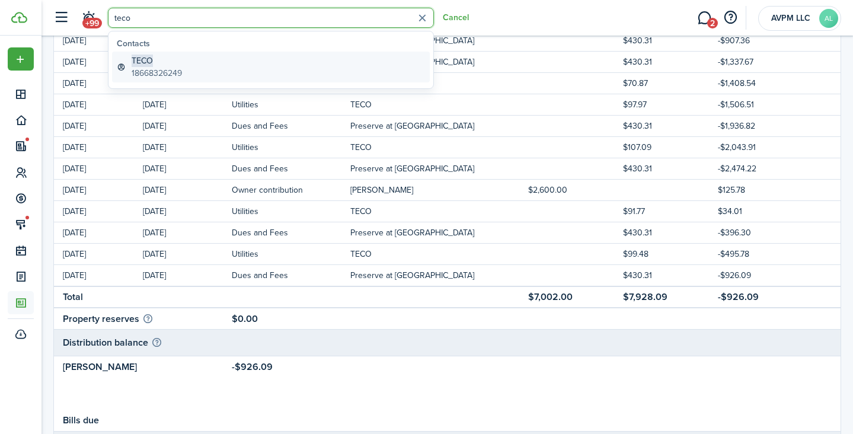
type input "teco"
click at [149, 58] on span "TECO" at bounding box center [142, 61] width 21 height 12
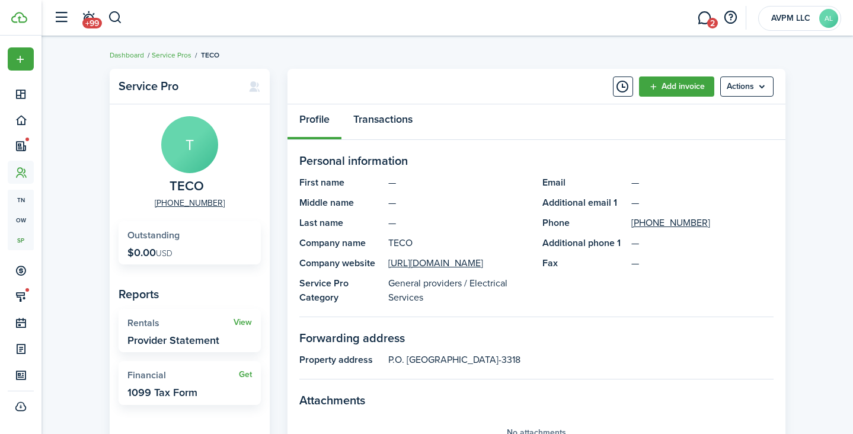
click at [377, 119] on link "Transactions" at bounding box center [383, 122] width 83 height 36
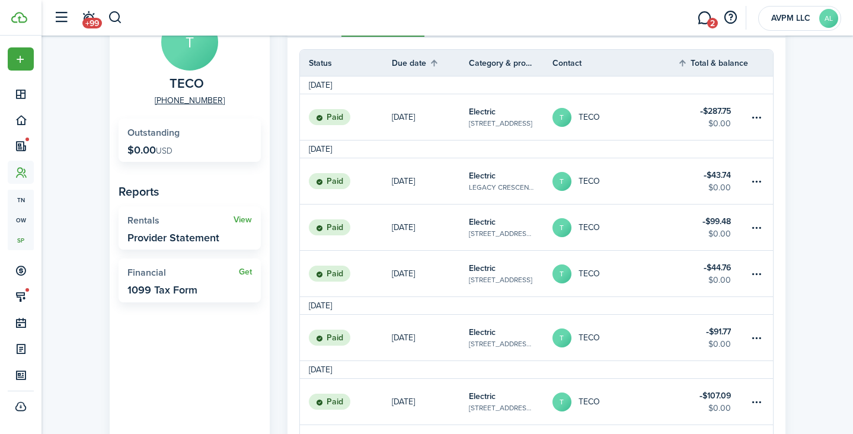
scroll to position [104, 0]
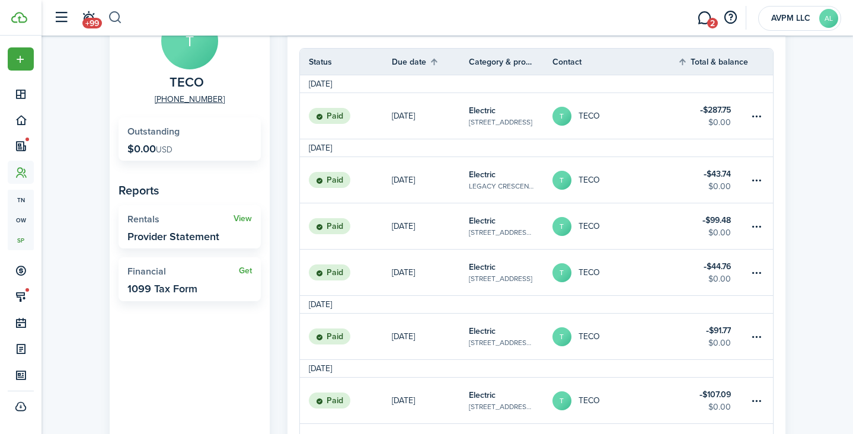
click at [116, 16] on button "button" at bounding box center [115, 18] width 15 height 20
click at [116, 16] on global-search at bounding box center [115, 18] width 15 height 20
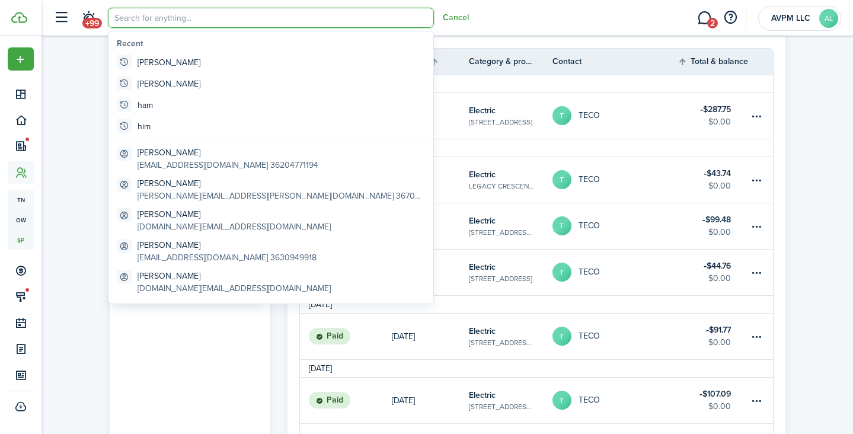
scroll to position [0, 0]
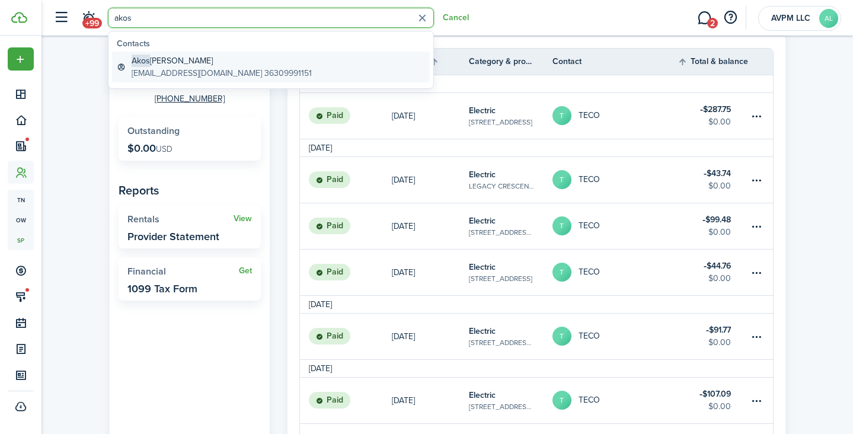
type input "akos"
click at [200, 57] on global-search-item-title "[PERSON_NAME]" at bounding box center [222, 61] width 180 height 12
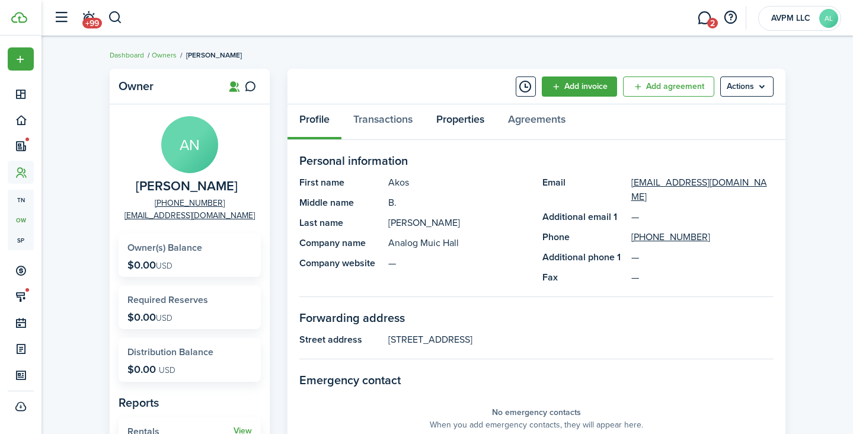
click at [460, 120] on link "Properties" at bounding box center [461, 122] width 72 height 36
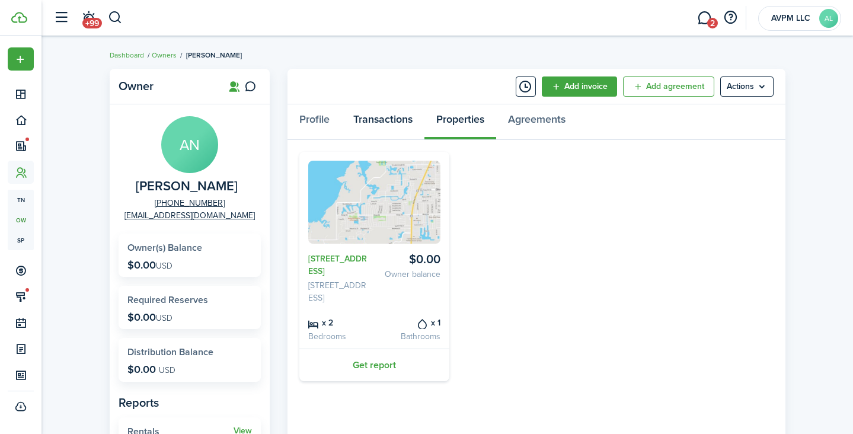
click at [388, 119] on link "Transactions" at bounding box center [383, 122] width 83 height 36
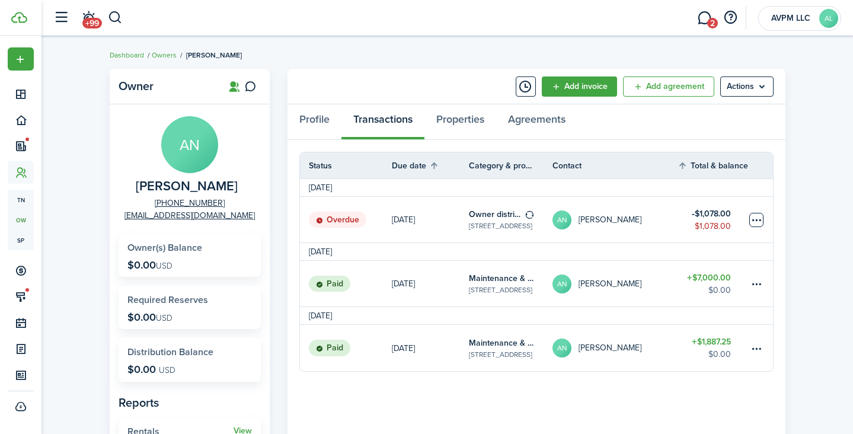
click at [758, 220] on table-menu-btn-icon at bounding box center [757, 220] width 14 height 14
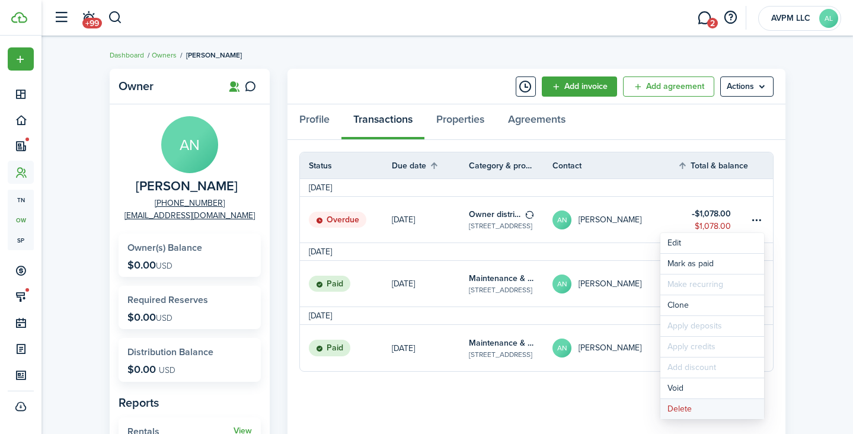
click at [692, 408] on button "Delete" at bounding box center [713, 409] width 104 height 20
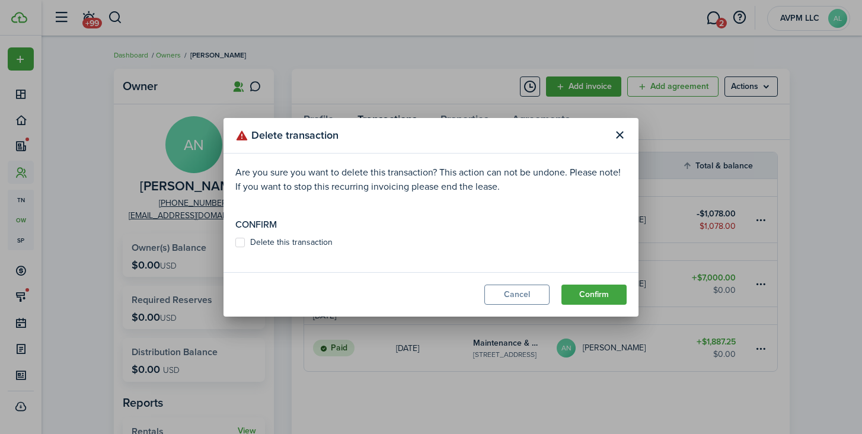
click at [311, 241] on label "Delete this transaction" at bounding box center [283, 242] width 97 height 9
click at [235, 242] on input "Delete this transaction" at bounding box center [235, 242] width 1 height 1
checkbox input "true"
click at [603, 296] on button "Confirm" at bounding box center [594, 295] width 65 height 20
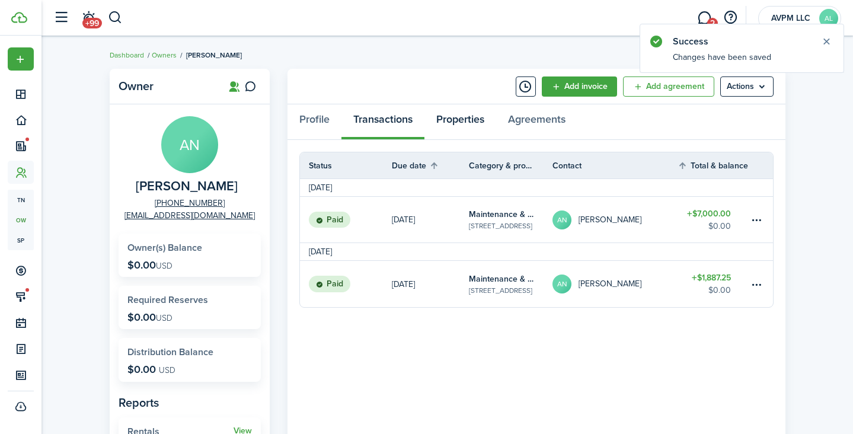
click at [469, 119] on link "Properties" at bounding box center [461, 122] width 72 height 36
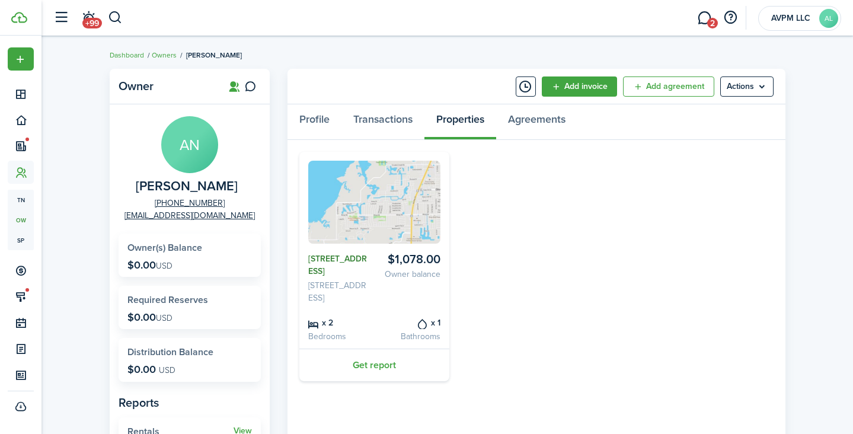
click at [317, 262] on link "[STREET_ADDRESS]" at bounding box center [339, 265] width 62 height 25
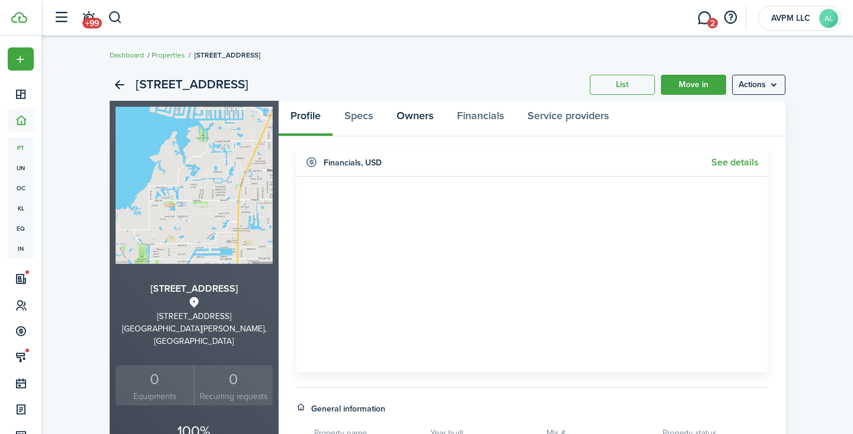
click at [421, 120] on link "Owners" at bounding box center [415, 119] width 60 height 36
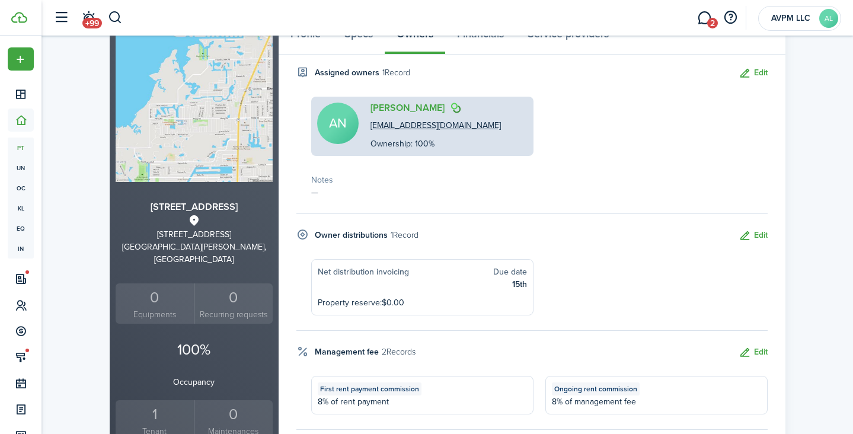
scroll to position [101, 0]
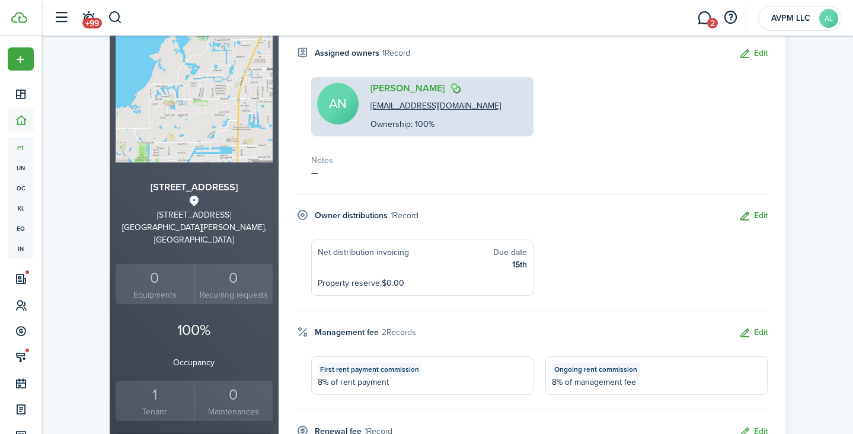
click at [757, 213] on button "Edit" at bounding box center [753, 216] width 29 height 14
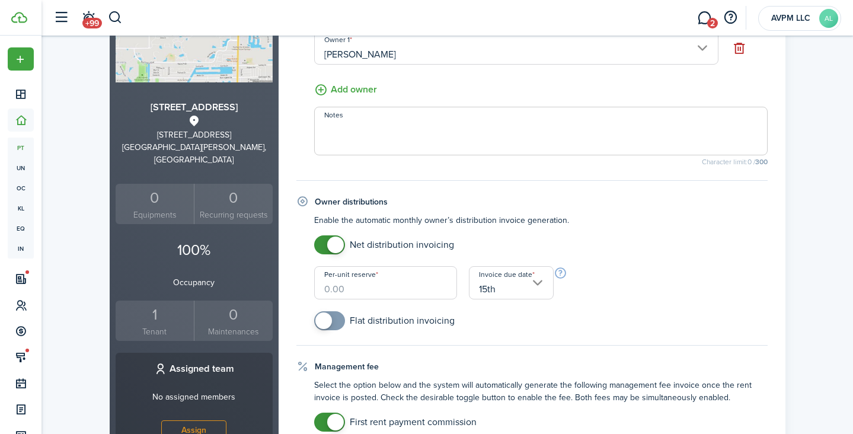
scroll to position [195, 0]
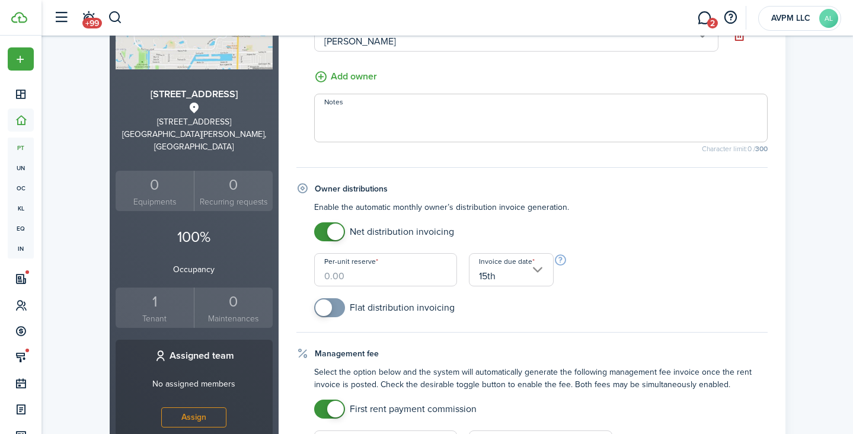
checkbox input "false"
click at [324, 231] on span at bounding box center [330, 231] width 12 height 19
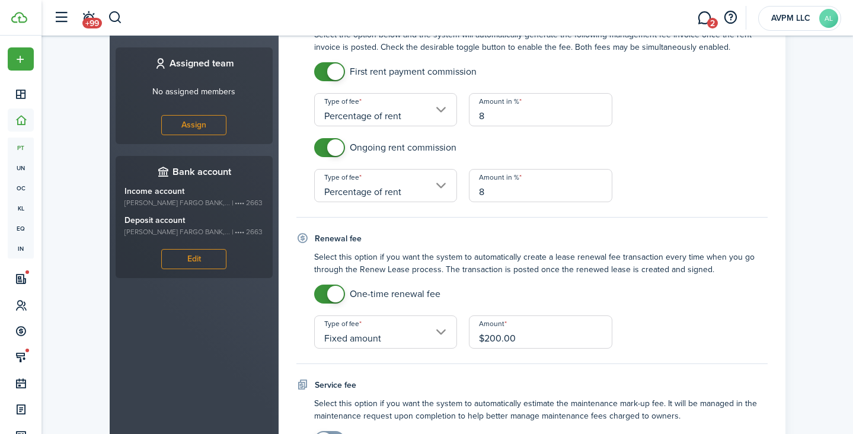
scroll to position [609, 0]
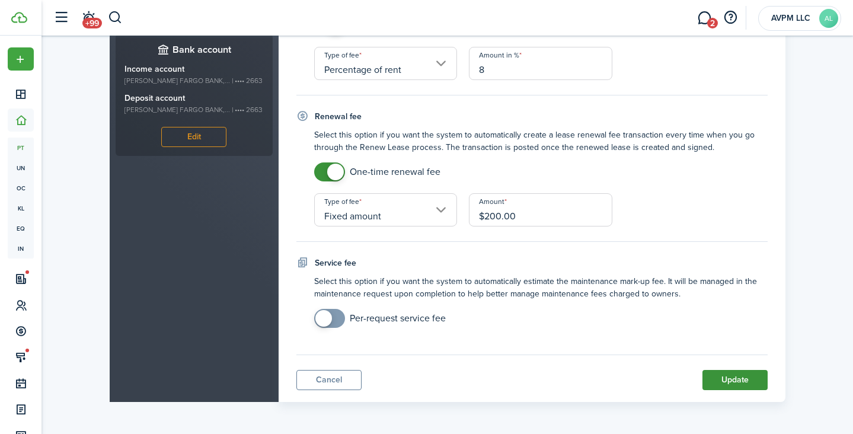
click at [728, 378] on button "Update" at bounding box center [735, 380] width 65 height 20
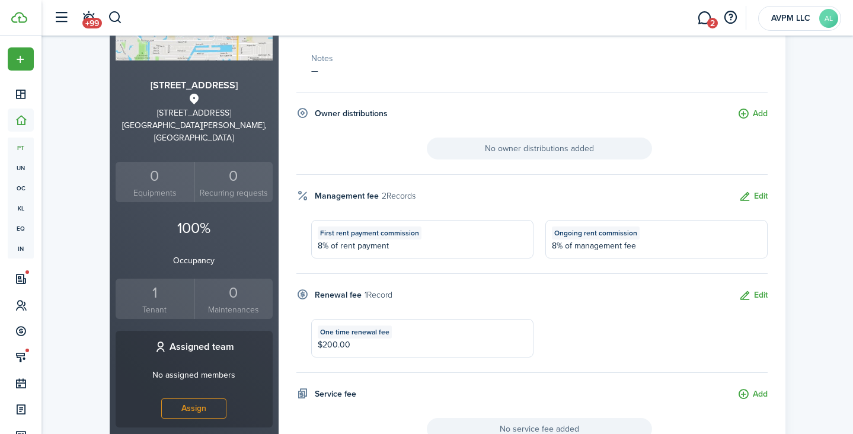
scroll to position [0, 0]
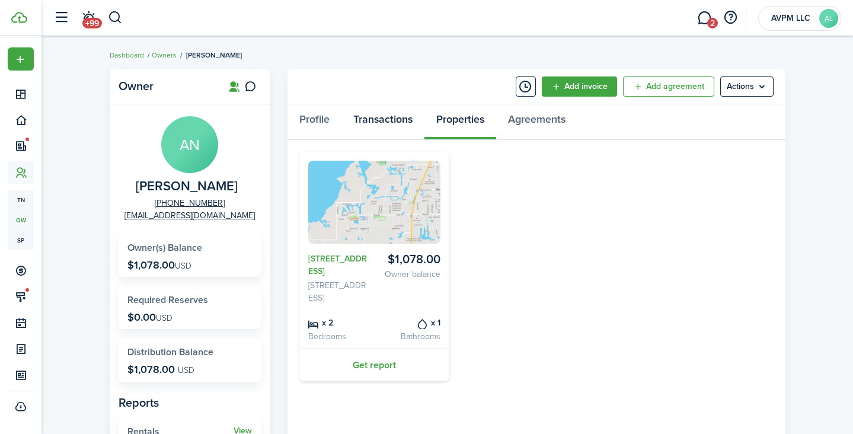
click at [390, 119] on link "Transactions" at bounding box center [383, 122] width 83 height 36
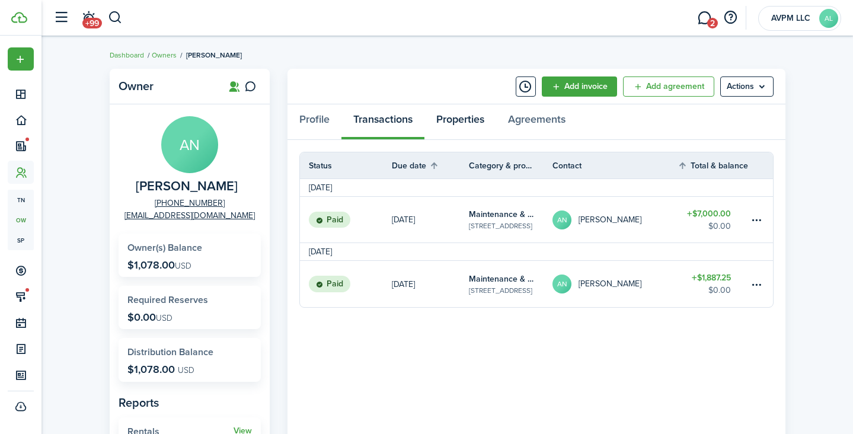
click at [455, 125] on link "Properties" at bounding box center [461, 122] width 72 height 36
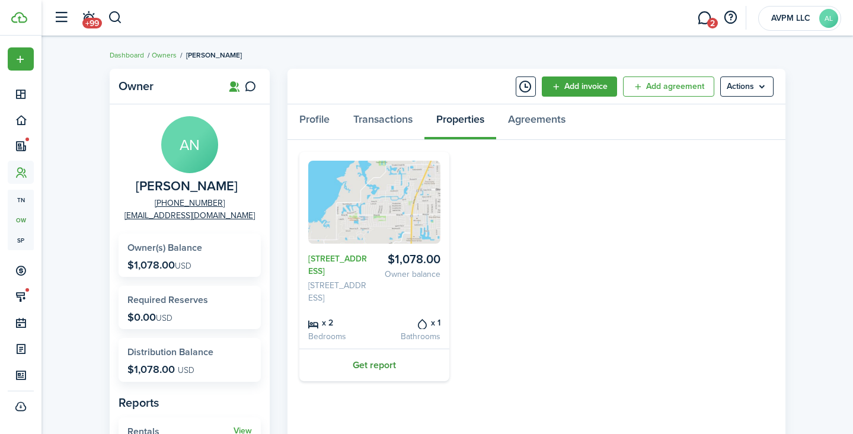
click at [382, 352] on link "Get report" at bounding box center [374, 365] width 150 height 33
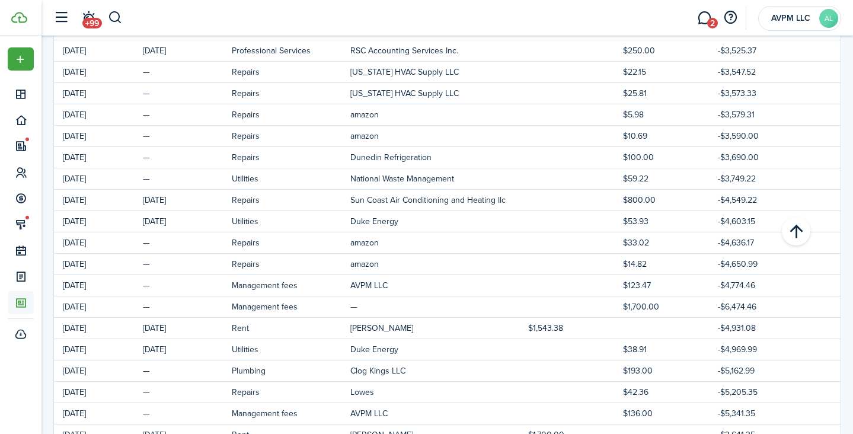
scroll to position [597, 0]
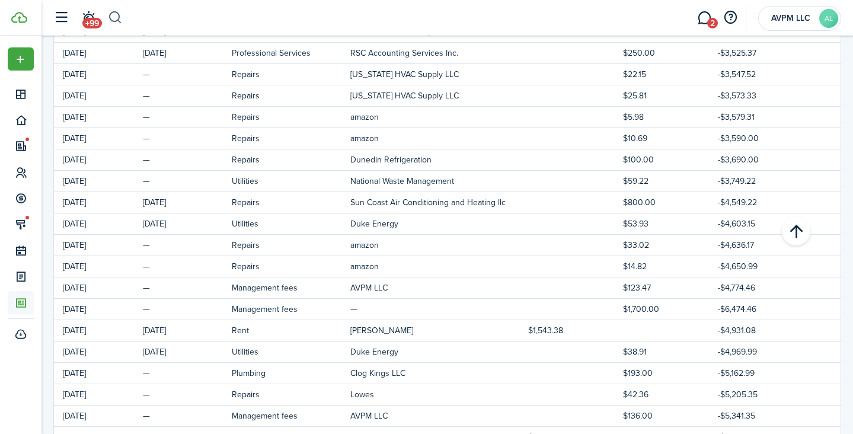
click at [114, 18] on button "button" at bounding box center [115, 18] width 15 height 20
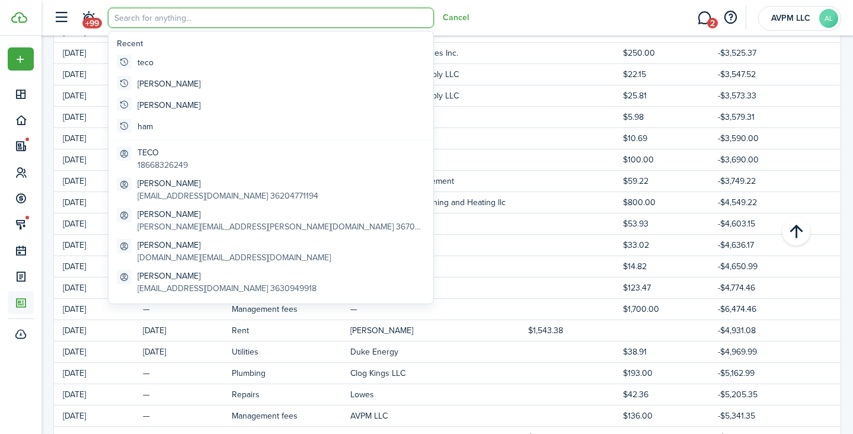
scroll to position [0, 0]
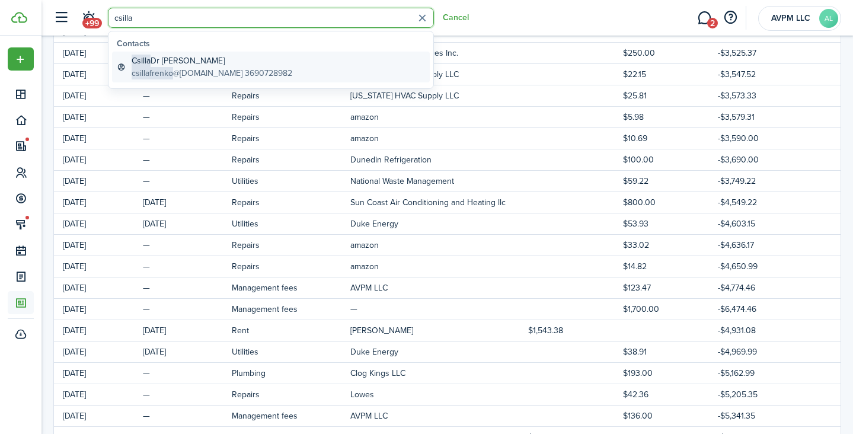
type input "csilla"
click at [211, 68] on global-search-item-description "csillafrenko @[DOMAIN_NAME] 3690728982" at bounding box center [212, 73] width 161 height 12
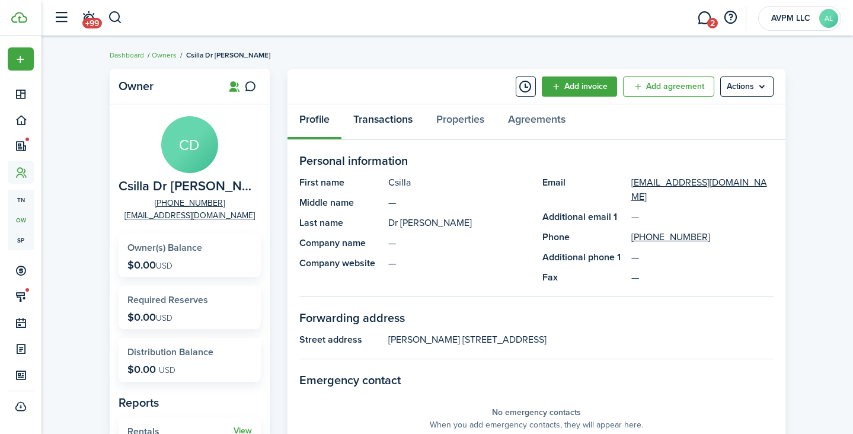
click at [384, 120] on link "Transactions" at bounding box center [383, 122] width 83 height 36
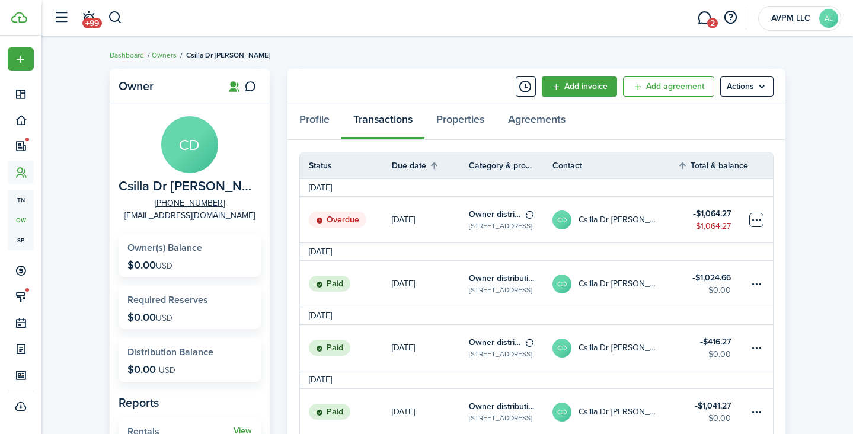
click at [759, 219] on table-menu-btn-icon at bounding box center [757, 220] width 14 height 14
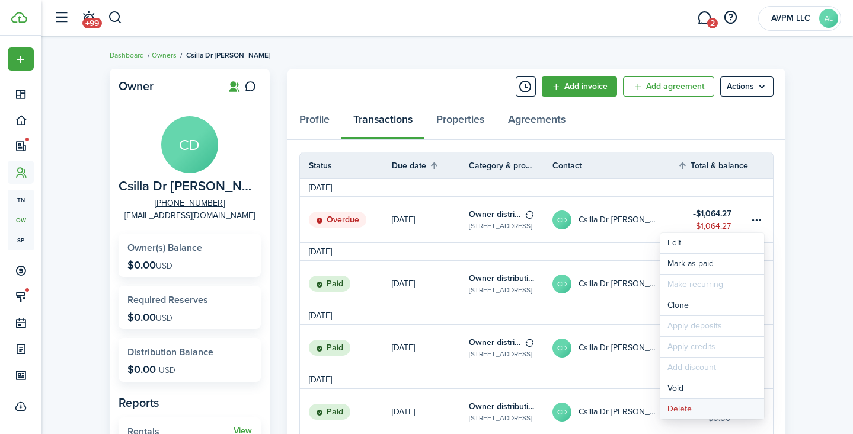
click at [713, 408] on button "Delete" at bounding box center [713, 409] width 104 height 20
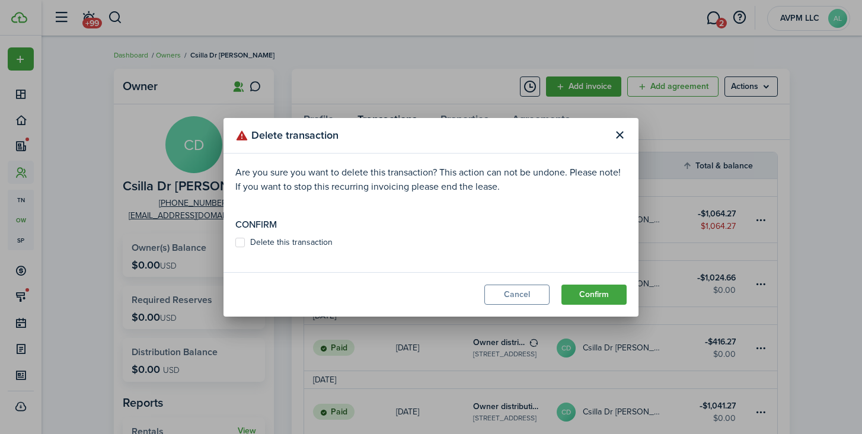
drag, startPoint x: 313, startPoint y: 241, endPoint x: 347, endPoint y: 250, distance: 35.1
click at [313, 241] on label "Delete this transaction" at bounding box center [283, 242] width 97 height 9
click at [235, 242] on input "Delete this transaction" at bounding box center [235, 242] width 1 height 1
checkbox input "true"
click at [582, 297] on button "Confirm" at bounding box center [594, 295] width 65 height 20
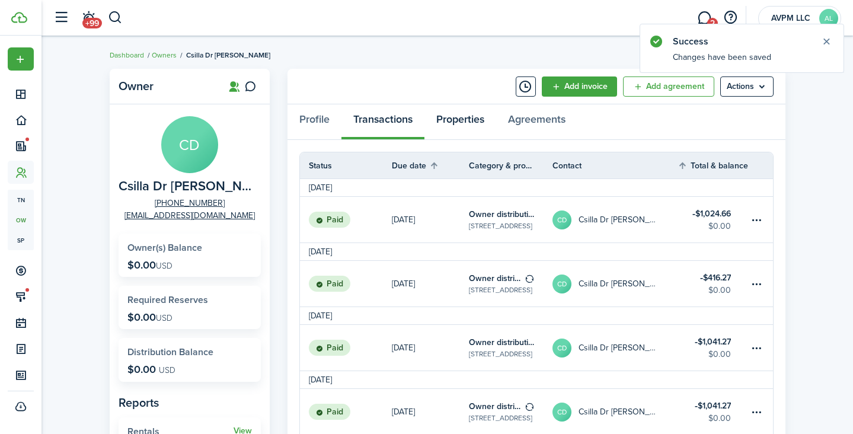
click at [454, 119] on link "Properties" at bounding box center [461, 122] width 72 height 36
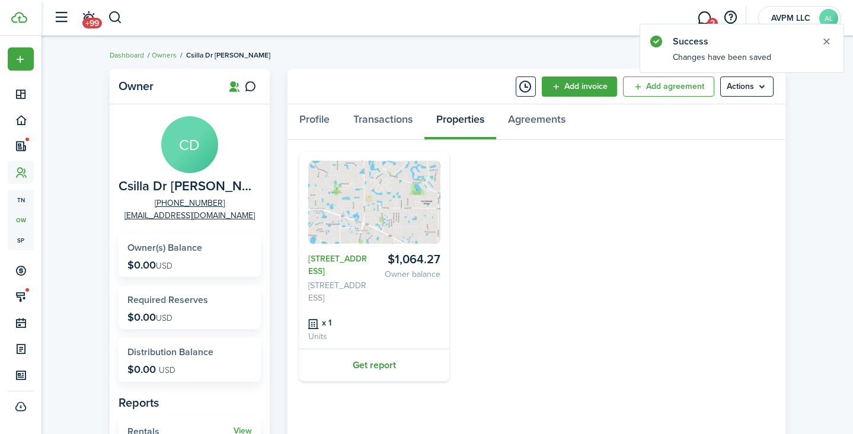
click at [383, 377] on link "Get report" at bounding box center [374, 365] width 150 height 33
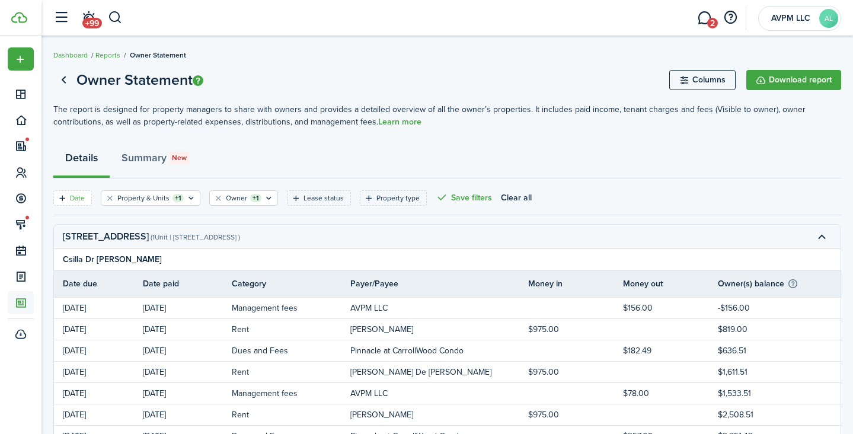
click at [84, 197] on filter-tag-label "Date" at bounding box center [77, 198] width 15 height 11
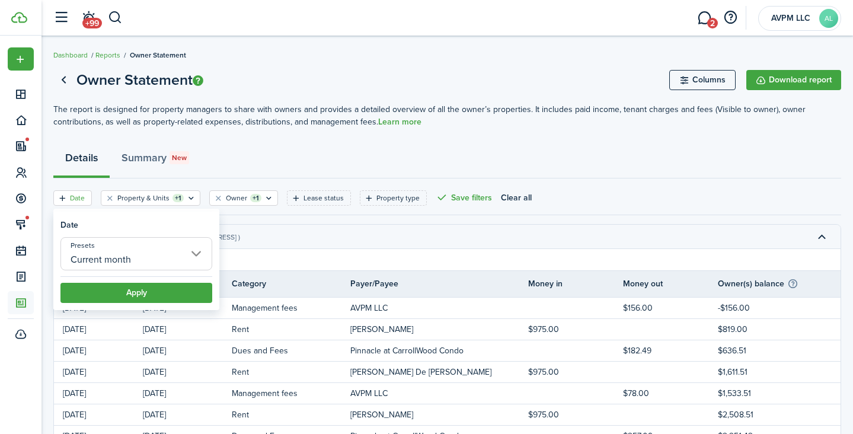
click at [144, 264] on input "Current month" at bounding box center [136, 253] width 152 height 33
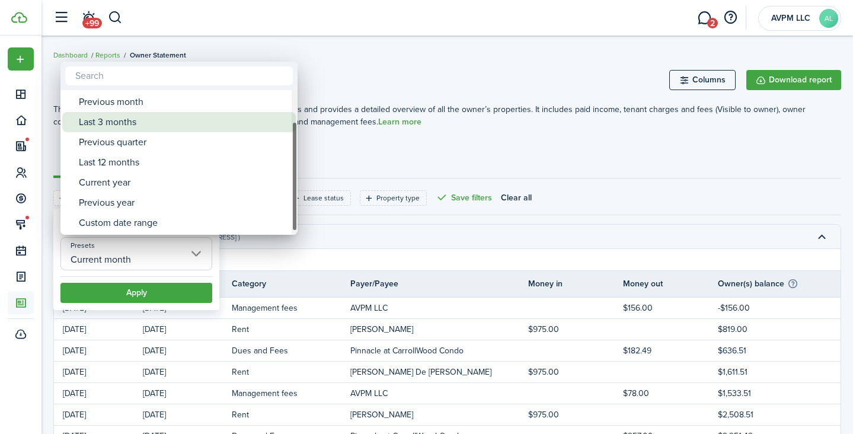
click at [183, 125] on div "Last 3 months" at bounding box center [184, 122] width 210 height 20
type input "Last 3 months"
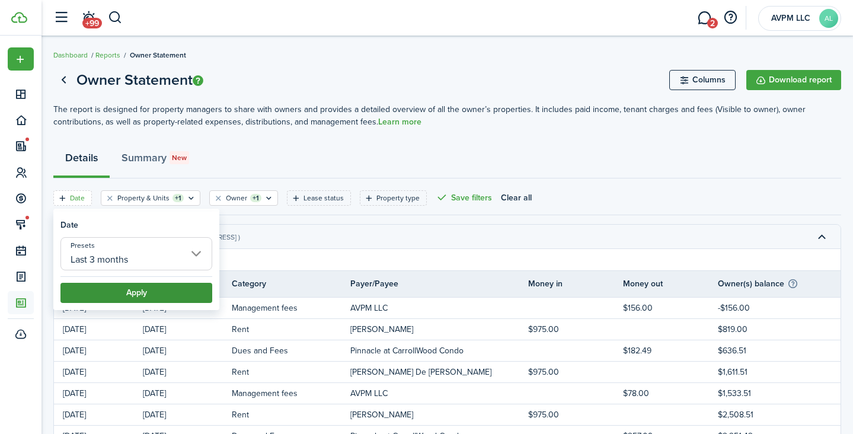
click at [151, 292] on button "Apply" at bounding box center [136, 293] width 152 height 20
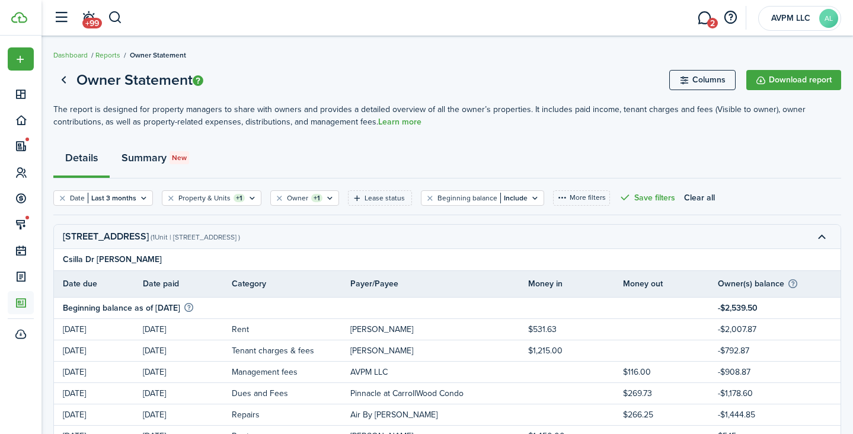
click at [148, 156] on link "Summary New" at bounding box center [155, 161] width 91 height 36
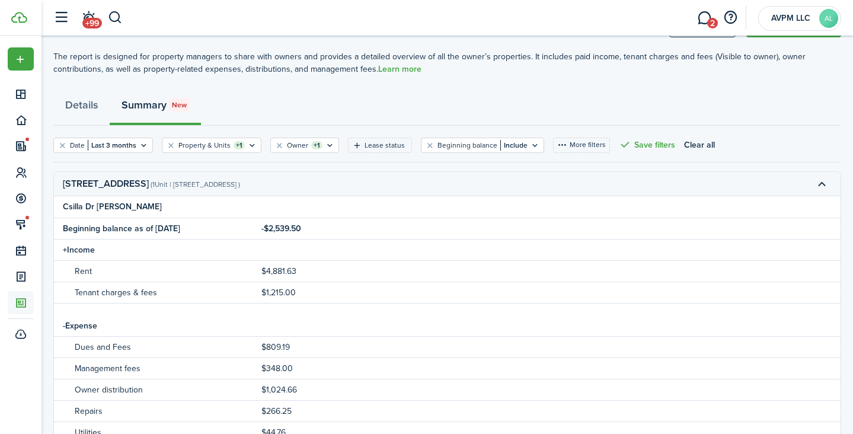
scroll to position [43, 0]
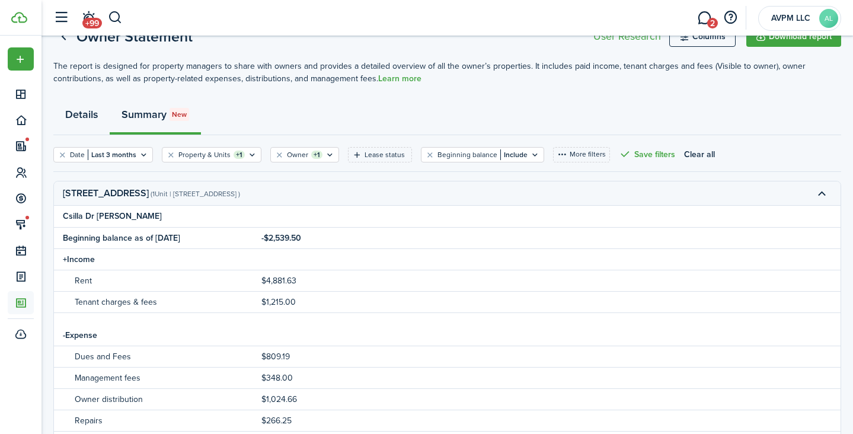
click at [85, 110] on link "Details" at bounding box center [81, 118] width 56 height 36
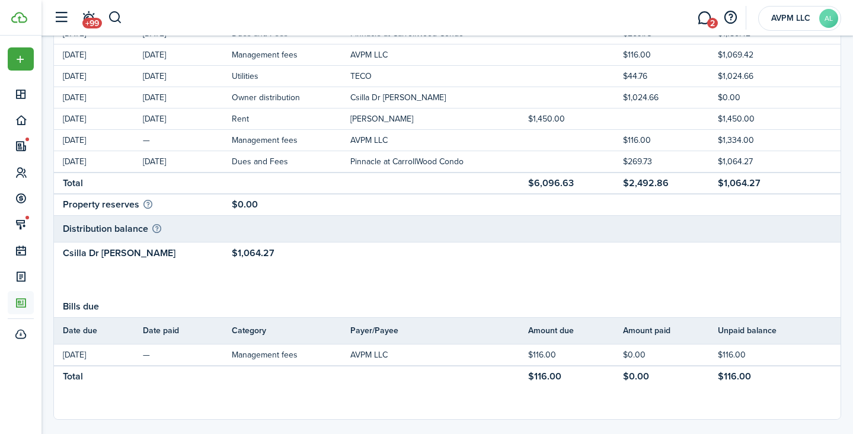
scroll to position [464, 0]
